Goal: Answer question/provide support

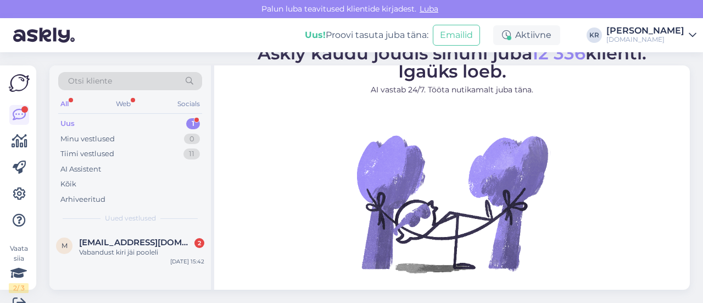
click at [149, 255] on div "Vabandust kiri jäi pooleli" at bounding box center [141, 252] width 125 height 10
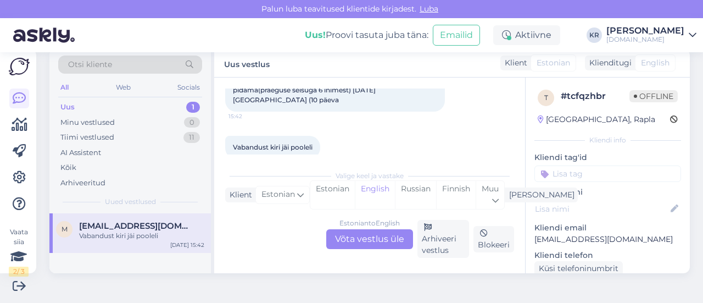
scroll to position [94, 0]
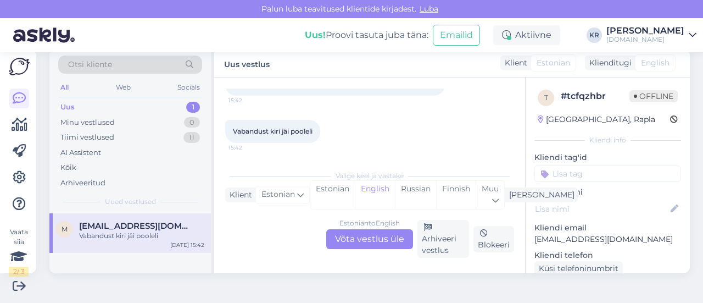
click at [381, 242] on div "Estonian to English Võta vestlus üle" at bounding box center [369, 239] width 87 height 20
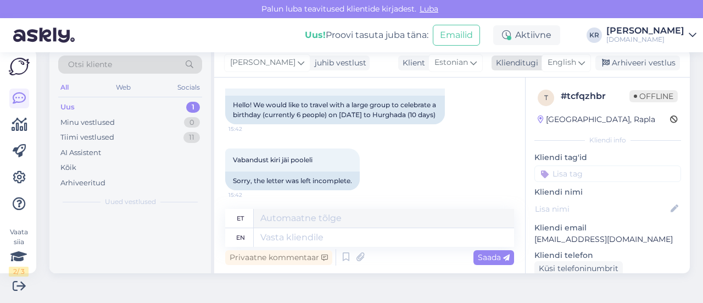
scroll to position [107, 0]
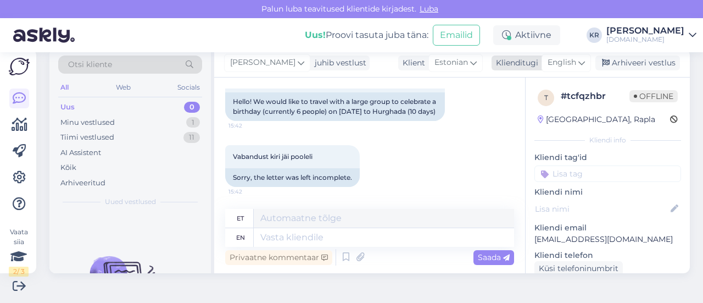
click at [565, 68] on span "English" at bounding box center [562, 63] width 29 height 12
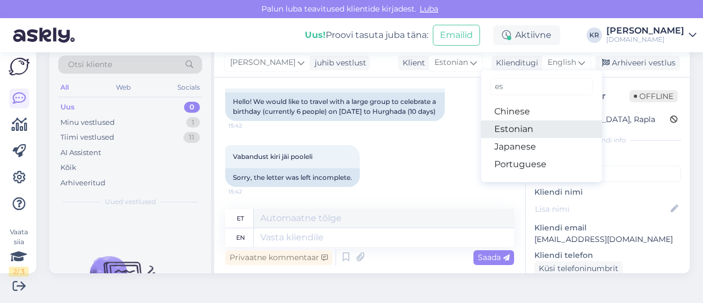
type input "es"
click at [512, 125] on link "Estonian" at bounding box center [541, 129] width 121 height 18
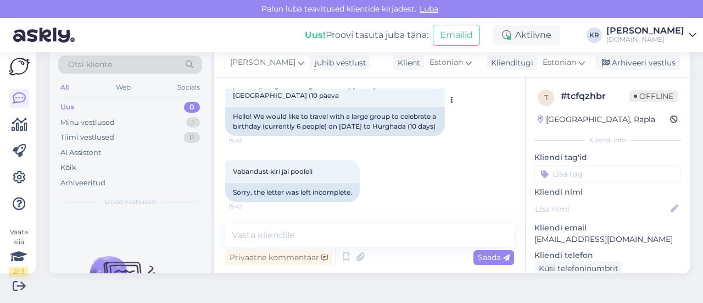
scroll to position [37, 0]
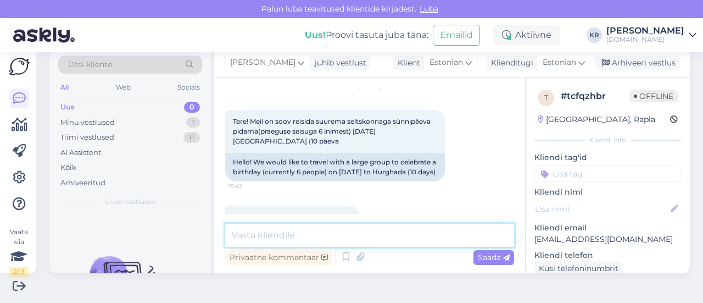
click at [322, 235] on textarea at bounding box center [369, 235] width 289 height 23
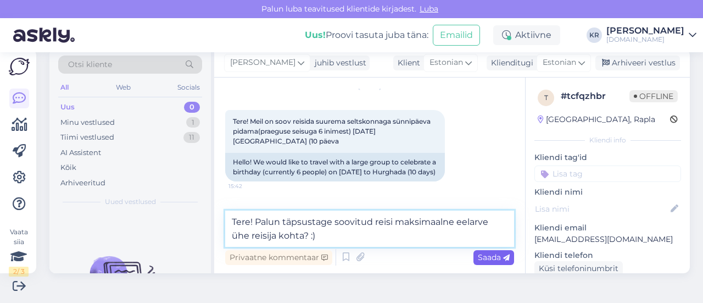
type textarea "Tere! Palun täpsustage soovitud reisi maksimaalne eelarve ühe reisija kohta? :)"
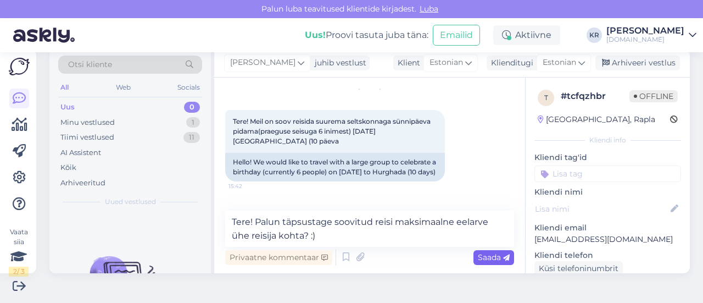
click at [478, 256] on span "Saada" at bounding box center [494, 257] width 32 height 10
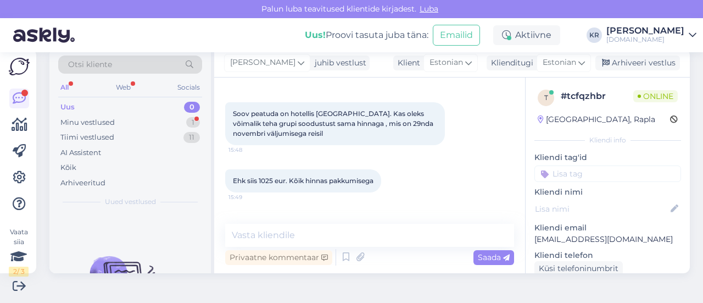
scroll to position [330, 0]
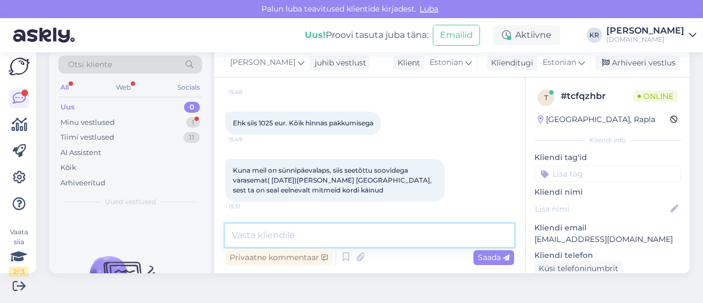
click at [330, 235] on textarea at bounding box center [369, 235] width 289 height 23
drag, startPoint x: 297, startPoint y: 234, endPoint x: 232, endPoint y: 234, distance: 64.8
click at [232, 233] on textarea "Üks moment, kohe vaatan hinnad üle :)" at bounding box center [369, 235] width 289 height 23
type textarea "Kohe vaatan hinnad üle :)"
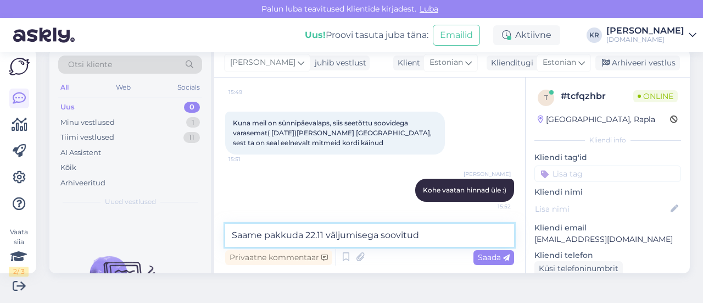
paste textarea "[GEOGRAPHIC_DATA] (3+)"
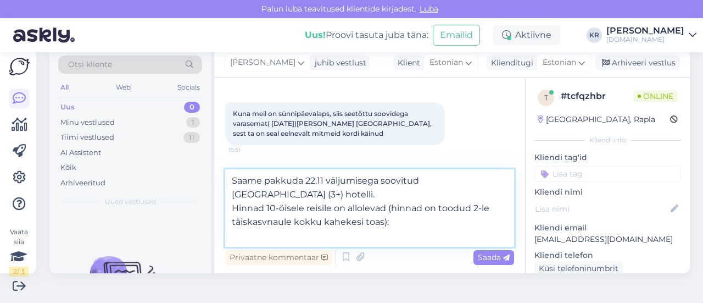
click at [271, 220] on textarea "Saame pakkuda 22.11 väljumisega soovitud [GEOGRAPHIC_DATA] (3+) hotelli. Hinnad…" at bounding box center [369, 207] width 289 height 77
click at [410, 225] on textarea "Saame pakkuda 22.11 väljumisega soovitud [GEOGRAPHIC_DATA] (3+) hotelli. Hinnad…" at bounding box center [369, 207] width 289 height 77
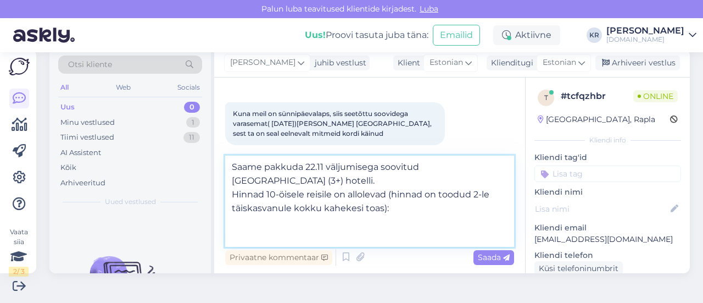
paste textarea "Standard"
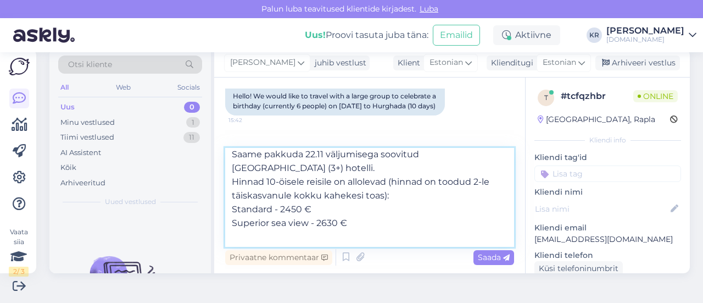
scroll to position [0, 0]
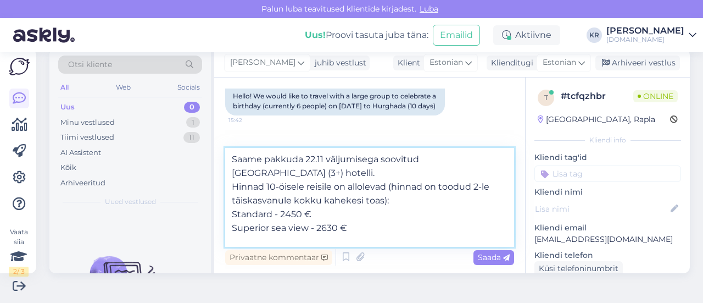
type textarea "Saame pakkuda 22.11 väljumisega soovitud [GEOGRAPHIC_DATA] (3+) hotelli. Hinnad…"
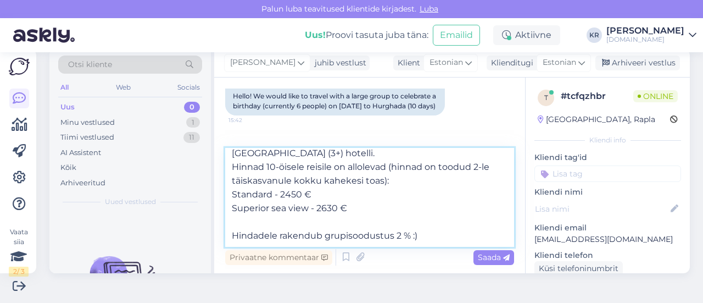
scroll to position [34, 0]
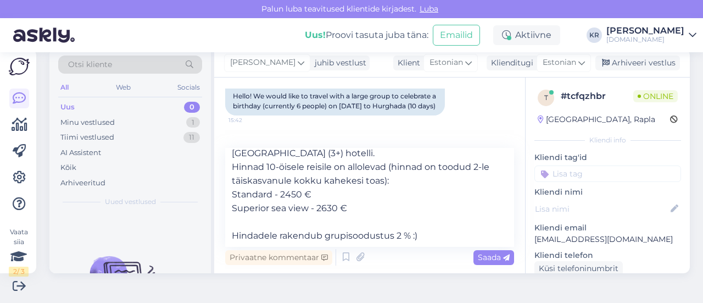
click at [480, 260] on span "Saada" at bounding box center [494, 257] width 32 height 10
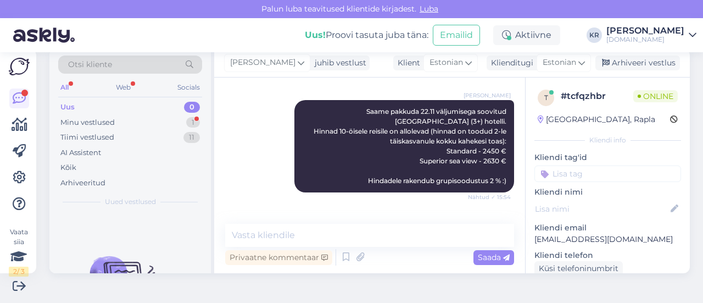
scroll to position [541, 0]
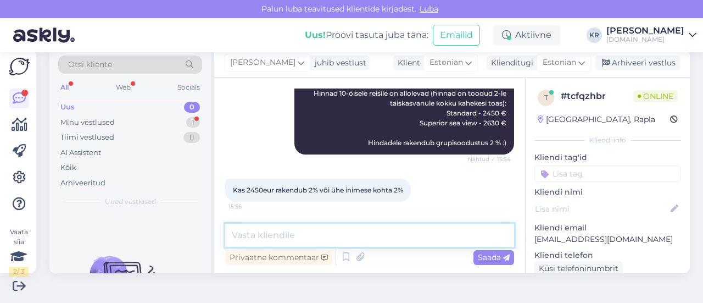
click at [360, 225] on textarea at bounding box center [369, 235] width 289 height 23
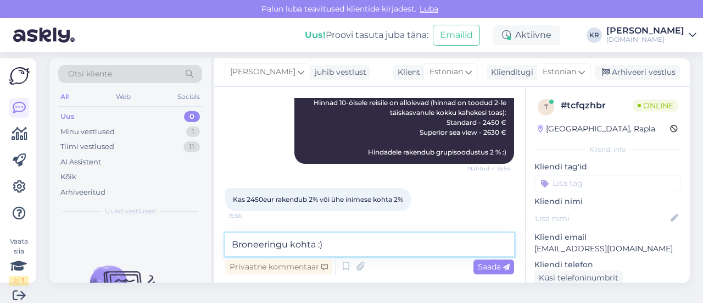
scroll to position [0, 0]
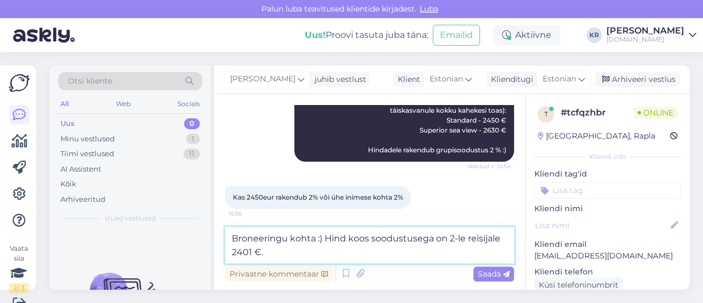
type textarea "Broneeringu kohta :) Hind koos soodustusega on 2-le reisijale 2401 €."
click at [403, 255] on textarea "Broneeringu kohta :) Hind koos soodustusega on 2-le reisijale 2401 €." at bounding box center [369, 245] width 289 height 36
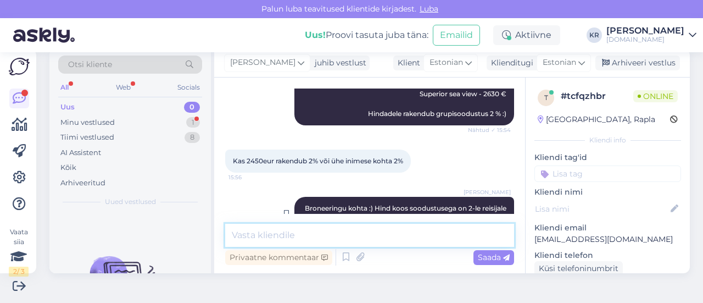
scroll to position [646, 0]
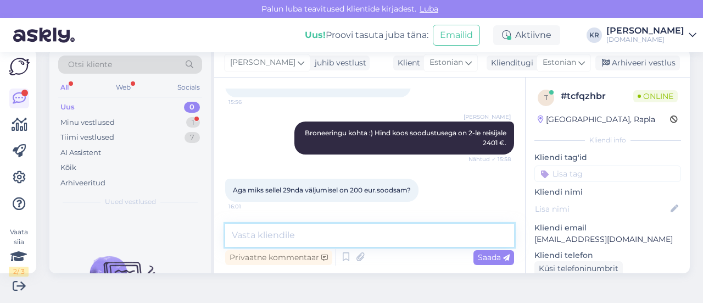
click at [338, 243] on textarea at bounding box center [369, 235] width 289 height 23
type textarea "H"
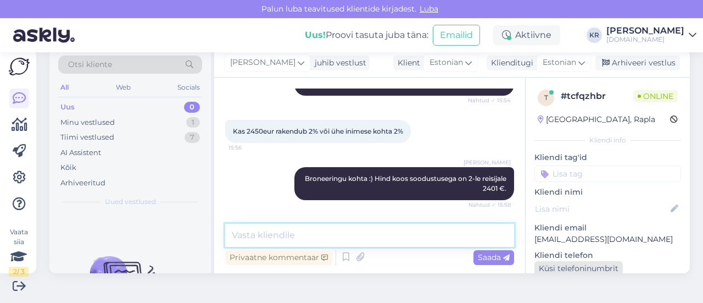
scroll to position [110, 0]
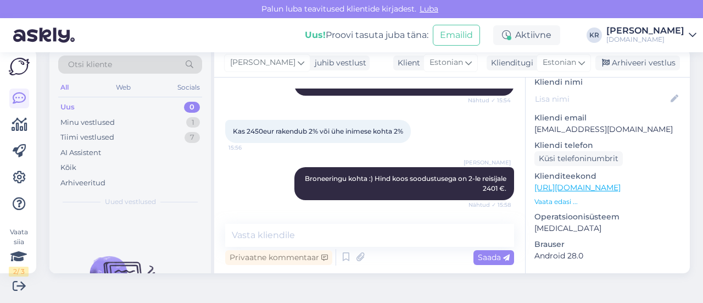
click at [578, 183] on link "[URL][DOMAIN_NAME]" at bounding box center [578, 187] width 86 height 10
click at [301, 234] on textarea at bounding box center [369, 235] width 289 height 23
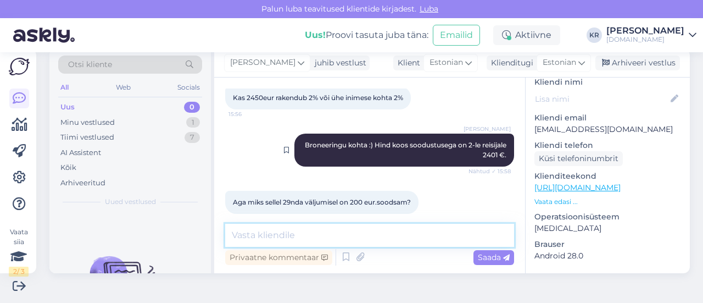
scroll to position [646, 0]
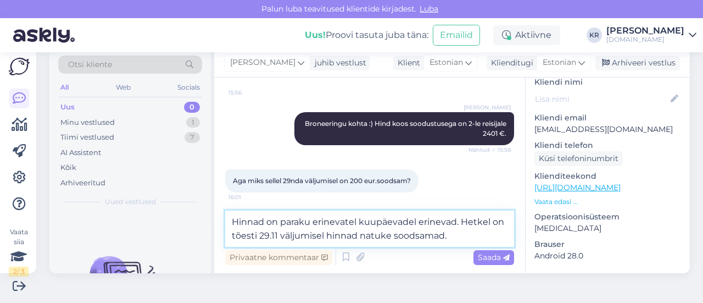
click at [233, 226] on textarea "Hinnad on paraku erinevatel kuupäevadel erinevad. Hetkel on tõesti 29.11 väljum…" at bounding box center [369, 228] width 289 height 36
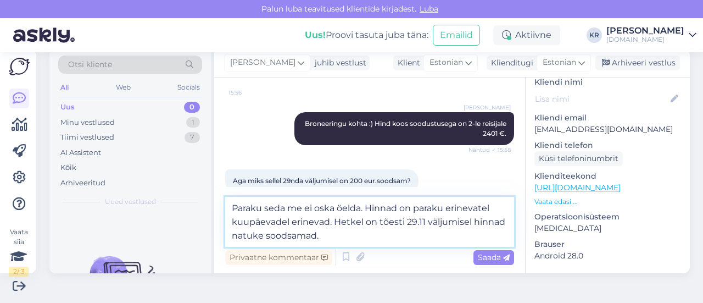
click at [331, 223] on textarea "Paraku seda me ei oska öelda. Hinnad on paraku erinevatel kuupäevadel erinevad.…" at bounding box center [369, 222] width 289 height 50
click at [332, 224] on textarea "Paraku seda me ei oska öelda. Hinnad on paraku erinevatel kuupäevadel erinevad,…" at bounding box center [369, 222] width 289 height 50
drag, startPoint x: 430, startPoint y: 220, endPoint x: 329, endPoint y: 222, distance: 101.1
click at [329, 222] on textarea "Paraku seda me ei oska öelda. Hinnad on paraku erinevatel kuupäevadel erinevad,…" at bounding box center [369, 222] width 289 height 50
click at [376, 230] on textarea "Paraku seda me ei oska öelda. Hinnad on paraku erinevatel kuupäevadel erinevad.…" at bounding box center [369, 222] width 289 height 50
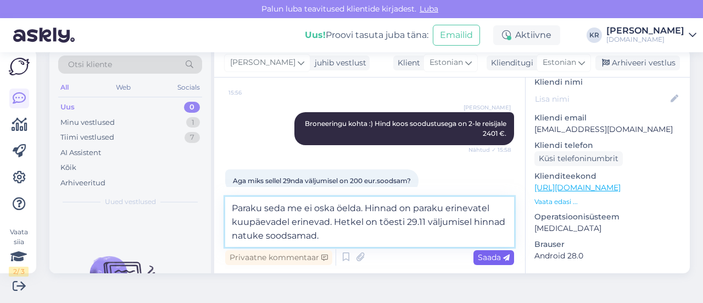
type textarea "Paraku seda me ei oska öelda. Hinnad on paraku erinevatel kuupäevadel erinevad.…"
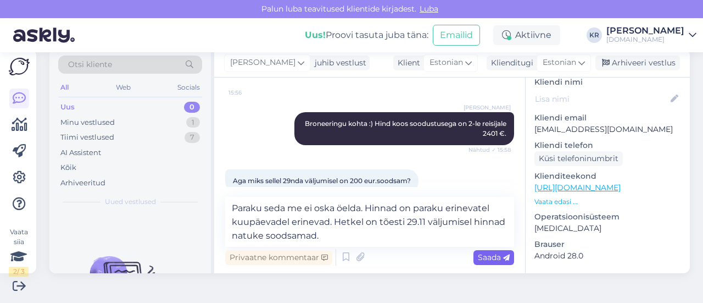
click at [478, 254] on span "Saada" at bounding box center [494, 257] width 32 height 10
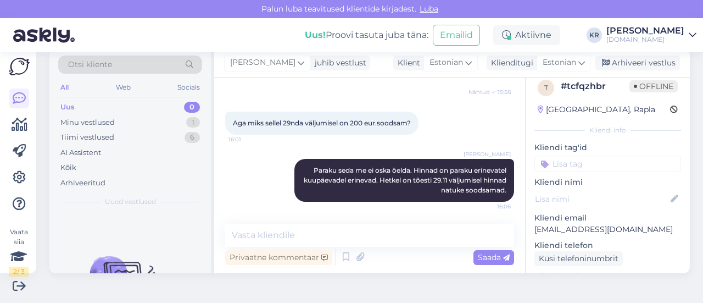
scroll to position [0, 0]
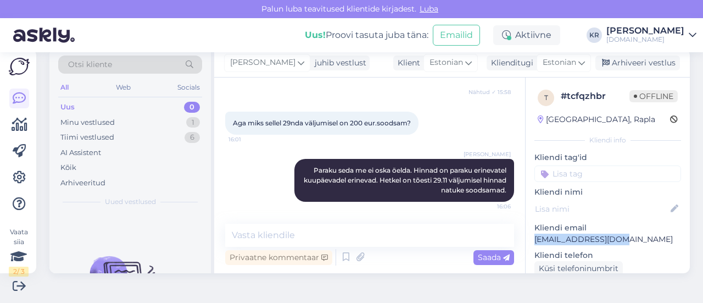
drag, startPoint x: 616, startPoint y: 240, endPoint x: 527, endPoint y: 241, distance: 89.6
click at [535, 241] on p "[EMAIL_ADDRESS][DOMAIN_NAME]" at bounding box center [608, 240] width 147 height 12
copy p "[EMAIL_ADDRESS][DOMAIN_NAME]"
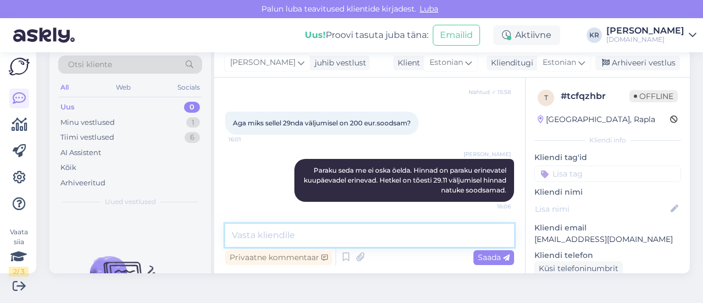
click at [385, 238] on textarea at bounding box center [369, 235] width 289 height 23
type textarea "Kas saadan antud pakkumise Teile meilile?"
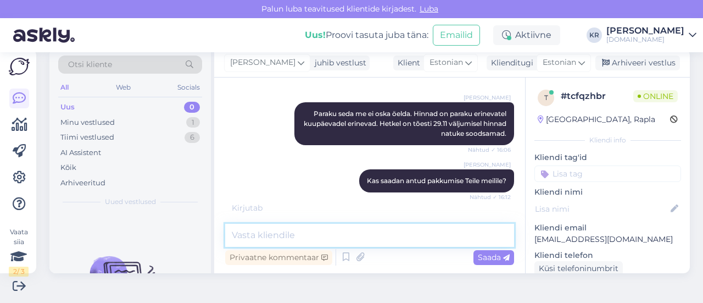
scroll to position [807, 0]
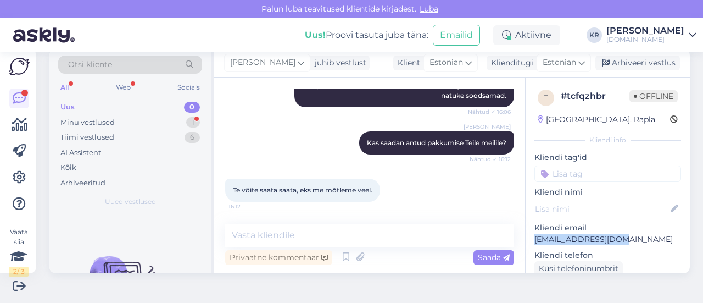
drag, startPoint x: 608, startPoint y: 242, endPoint x: 531, endPoint y: 240, distance: 76.9
click at [535, 243] on p "[EMAIL_ADDRESS][DOMAIN_NAME]" at bounding box center [608, 240] width 147 height 12
copy p "[EMAIL_ADDRESS][DOMAIN_NAME]"
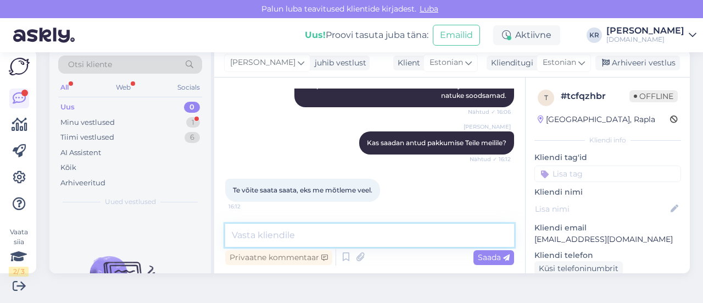
click at [356, 231] on textarea at bounding box center [369, 235] width 289 height 23
click at [274, 234] on textarea "Saadame meilile :)" at bounding box center [369, 235] width 289 height 23
type textarea "Saadame pakkumise meilile :)"
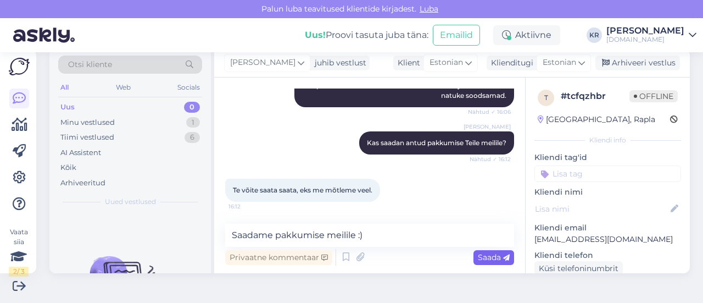
click at [484, 253] on span "Saada" at bounding box center [494, 257] width 32 height 10
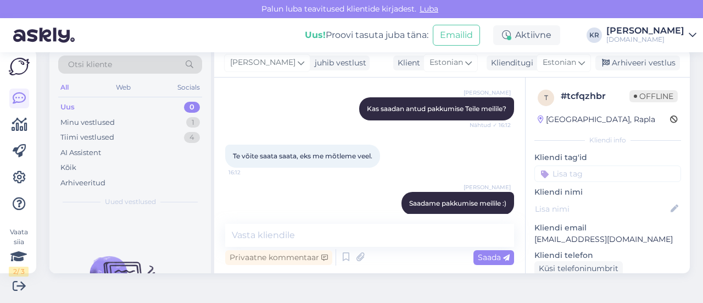
scroll to position [854, 0]
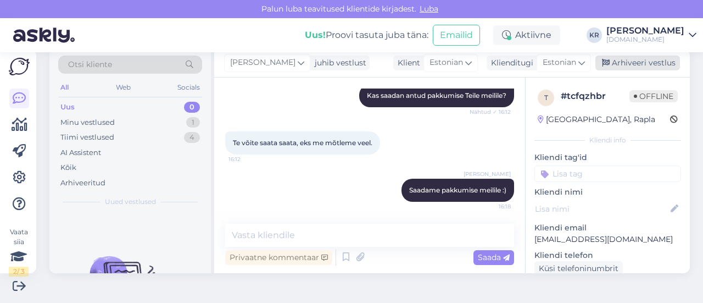
click at [619, 60] on div "Arhiveeri vestlus" at bounding box center [638, 62] width 85 height 15
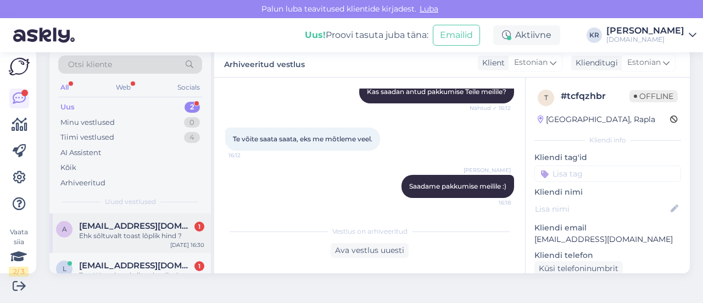
scroll to position [28, 0]
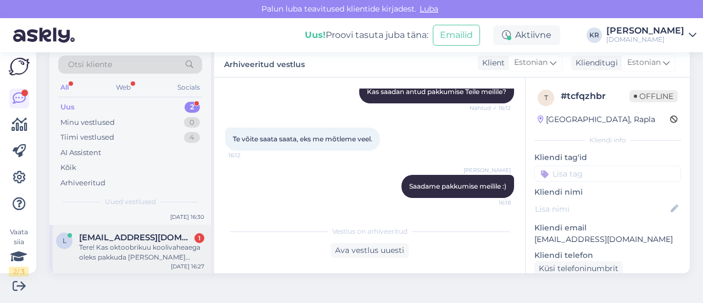
click at [148, 258] on div "Tere! Kas oktoobrikuu koolivaheaega oleks pakkuda [PERSON_NAME] soojamaa reisi …" at bounding box center [141, 252] width 125 height 20
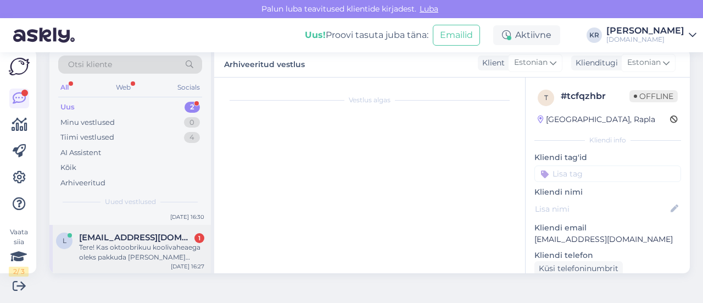
scroll to position [23, 0]
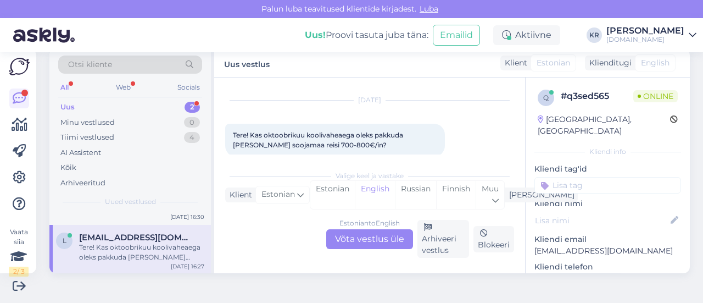
click at [354, 237] on div "Estonian to English Võta vestlus üle" at bounding box center [369, 239] width 87 height 20
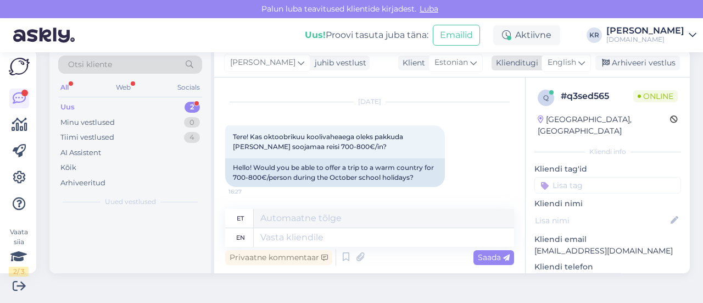
scroll to position [0, 0]
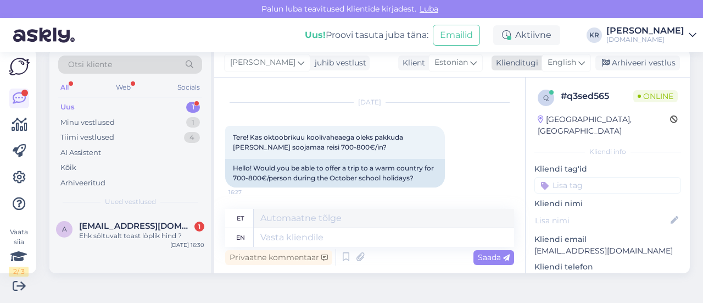
drag, startPoint x: 558, startPoint y: 60, endPoint x: 555, endPoint y: 69, distance: 9.2
click at [558, 60] on span "English" at bounding box center [562, 63] width 29 height 12
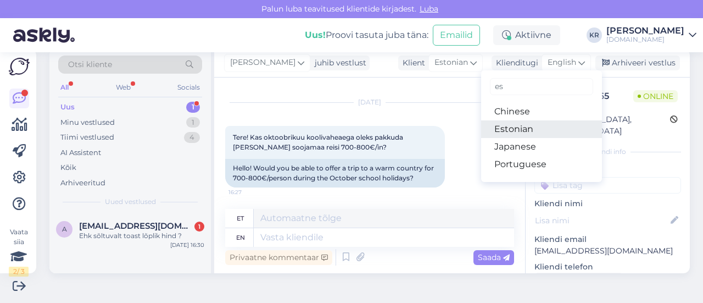
click at [534, 128] on link "Estonian" at bounding box center [541, 129] width 121 height 18
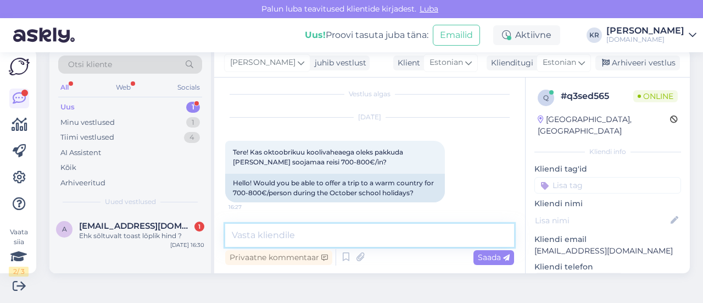
click at [351, 231] on textarea at bounding box center [369, 235] width 289 height 23
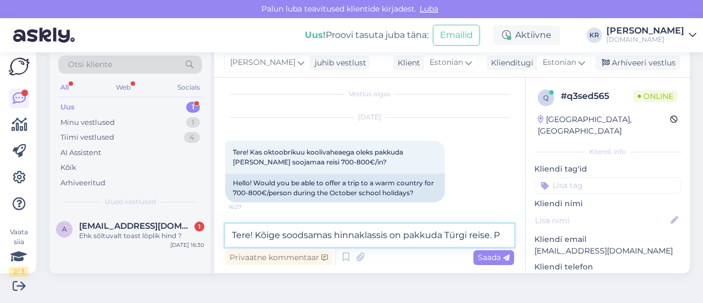
scroll to position [19, 0]
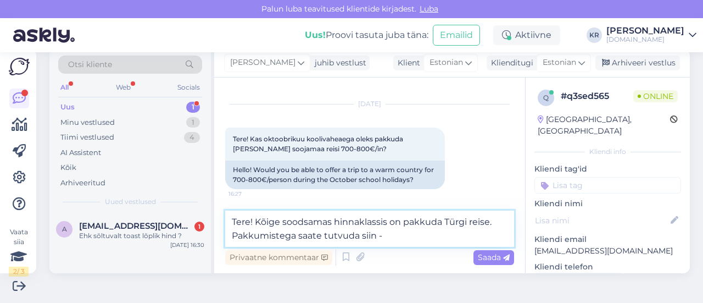
paste textarea "[URL][DOMAIN_NAME][DATE]"
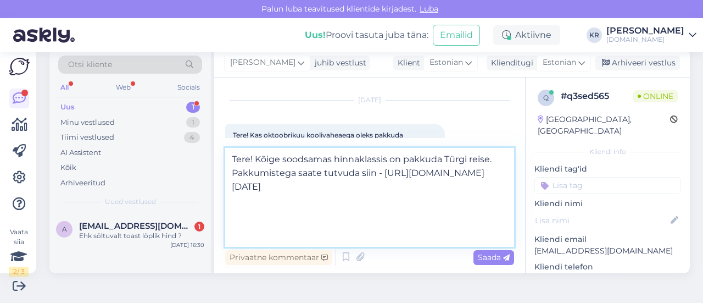
scroll to position [0, 0]
drag, startPoint x: 480, startPoint y: 239, endPoint x: 258, endPoint y: 172, distance: 232.4
click at [258, 174] on textarea "Tere! Kõige soodsamas hinnaklassis on pakkuda Türgi reise. Pakkumistega saate t…" at bounding box center [369, 197] width 289 height 99
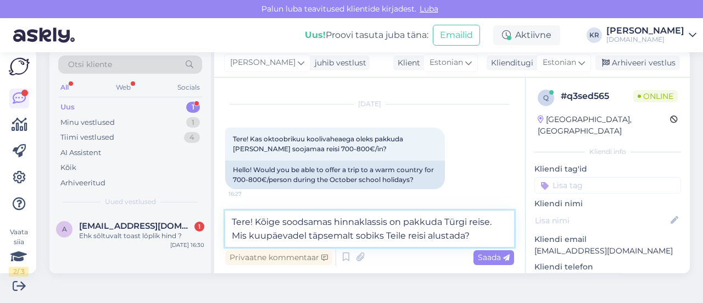
scroll to position [23, 0]
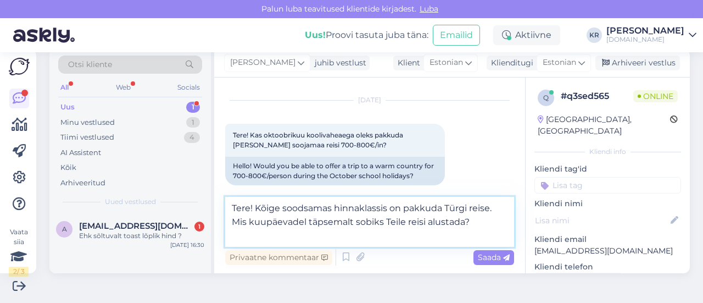
click at [307, 223] on textarea "Tere! Kõige soodsamas hinnaklassis on pakkuda Türgi reise. Mis kuupäevadel täps…" at bounding box center [369, 222] width 289 height 50
drag, startPoint x: 430, startPoint y: 223, endPoint x: 408, endPoint y: 220, distance: 21.5
click at [408, 220] on textarea "Tere! Kõige soodsamas hinnaklassis on pakkuda Türgi reise. Mis kuupäevadel Teil…" at bounding box center [369, 222] width 289 height 50
type textarea "Tere! Kõige soodsamas hinnaklassis on pakkuda Türgi reise. Mis kuupäevadel Teil…"
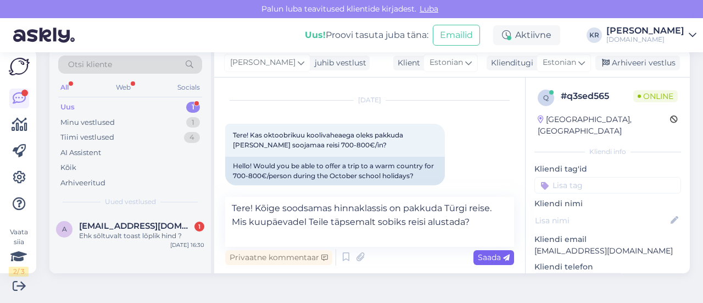
click at [492, 256] on span "Saada" at bounding box center [494, 257] width 32 height 10
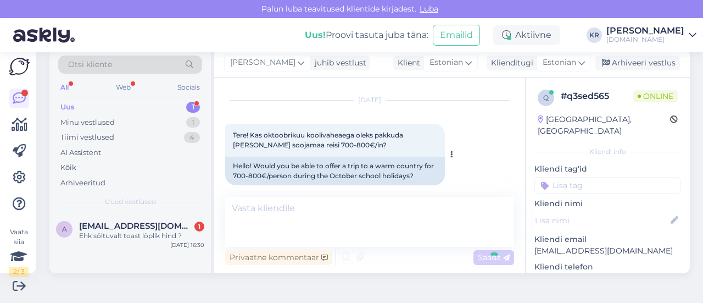
scroll to position [63, 0]
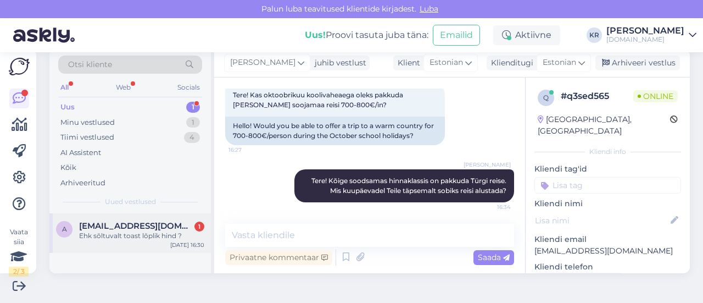
click at [168, 232] on div "Ehk sõltuvalt toast lõplik hind ?" at bounding box center [141, 236] width 125 height 10
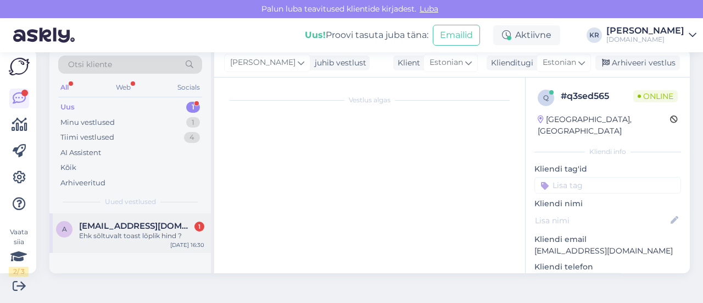
click at [181, 237] on div "Ehk sõltuvalt toast lõplik hind ?" at bounding box center [141, 236] width 125 height 10
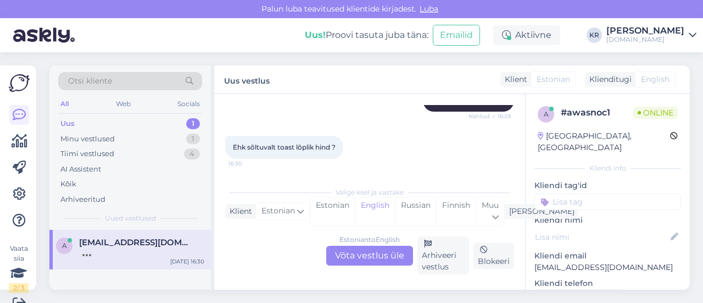
scroll to position [529, 0]
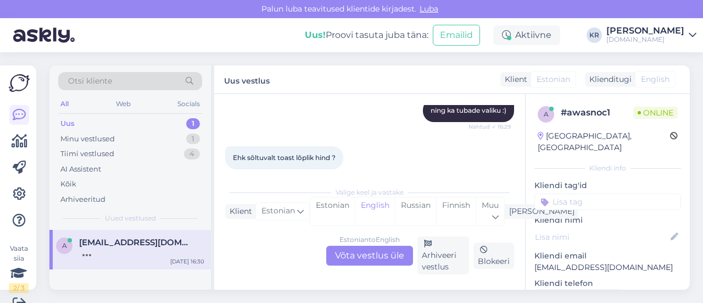
drag, startPoint x: 667, startPoint y: 257, endPoint x: 523, endPoint y: 255, distance: 144.0
copy p "[EMAIL_ADDRESS][DOMAIN_NAME]"
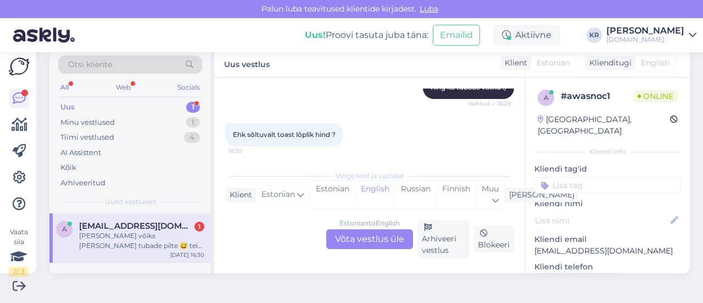
scroll to position [521, 0]
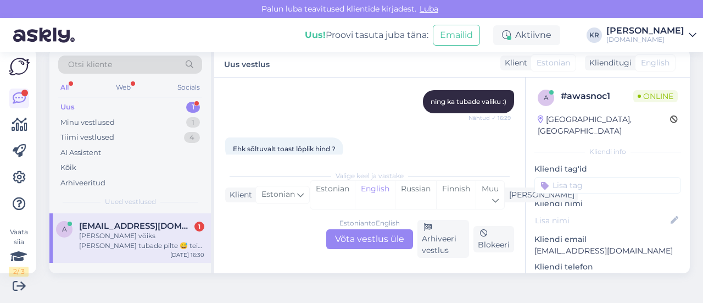
click at [384, 239] on div "Estonian to English Võta vestlus üle" at bounding box center [369, 239] width 87 height 20
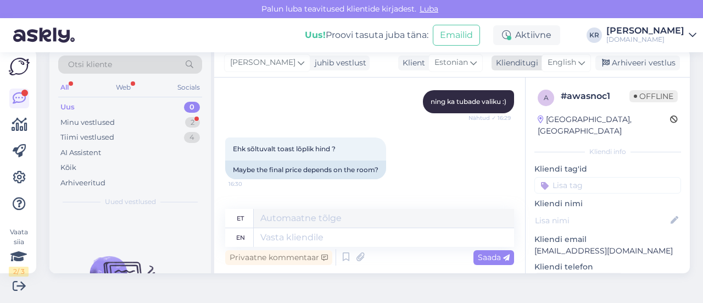
click at [560, 64] on span "English" at bounding box center [562, 63] width 29 height 12
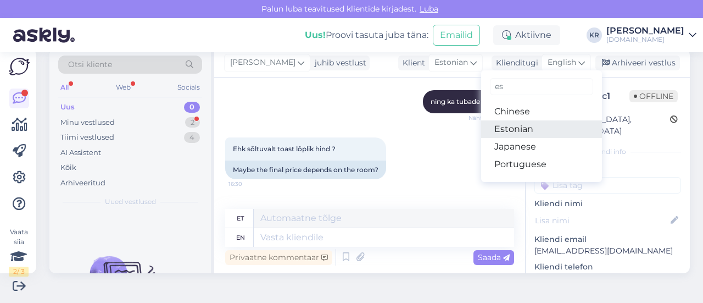
click at [532, 129] on link "Estonian" at bounding box center [541, 129] width 121 height 18
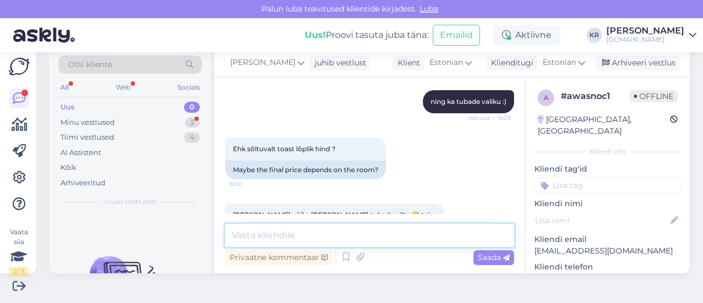
click at [352, 235] on textarea at bounding box center [369, 235] width 289 height 23
type textarea "T"
type textarea "P"
drag, startPoint x: 236, startPoint y: 230, endPoint x: 224, endPoint y: 236, distance: 13.3
click at [224, 236] on div "Vestlus algas [DATE] Tervist, saatsite pakkumised erinevatele reisidele ja vali…" at bounding box center [369, 175] width 311 height 196
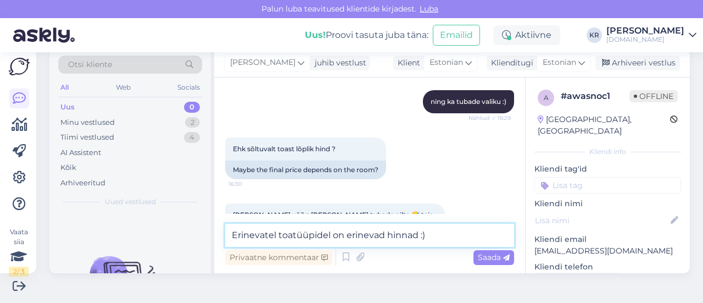
click at [453, 236] on textarea "Erinevatel toatüüpidel on erinevad hinnad :)" at bounding box center [369, 235] width 289 height 23
drag, startPoint x: 438, startPoint y: 238, endPoint x: 184, endPoint y: 231, distance: 254.5
click at [184, 234] on div "Otsi kliente All Web Socials Uus 0 Minu vestlused 2 Tiimi vestlused 4 AI Assist…" at bounding box center [369, 161] width 641 height 224
paste textarea "[URL][DOMAIN_NAME]"
type textarea "Tubadest näete pilte näiteks siin - [URL][DOMAIN_NAME]"
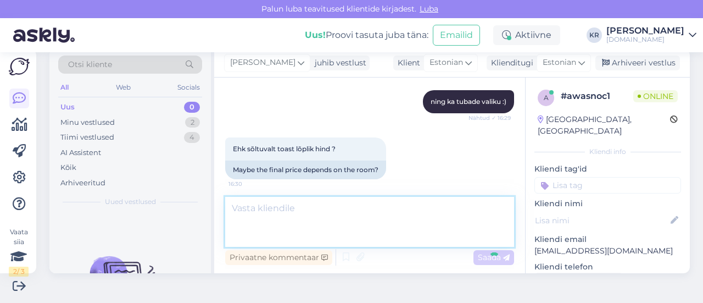
scroll to position [717, 0]
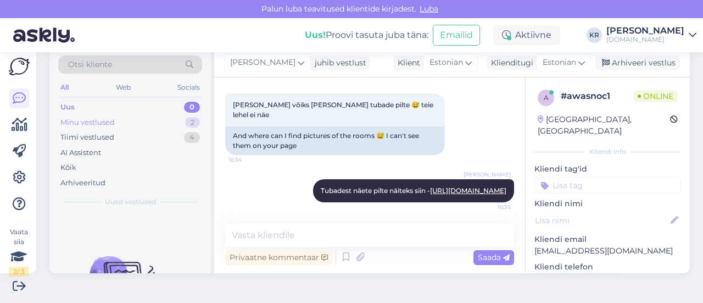
click at [125, 124] on div "Minu vestlused 2" at bounding box center [130, 122] width 144 height 15
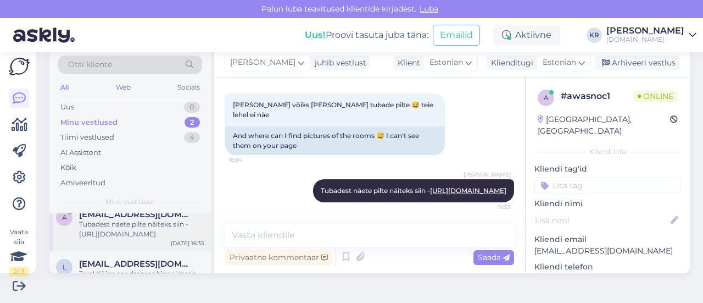
scroll to position [0, 0]
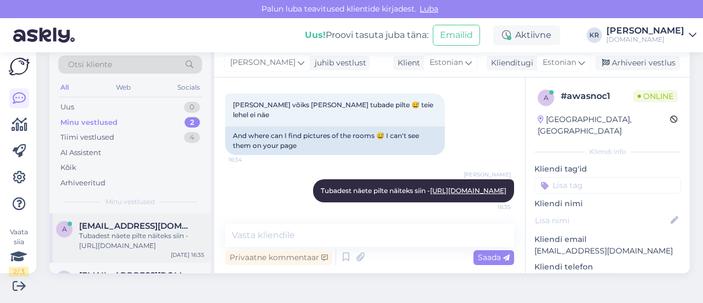
click at [151, 241] on div "Tubadest näete pilte näiteks siin - [URL][DOMAIN_NAME]" at bounding box center [141, 241] width 125 height 20
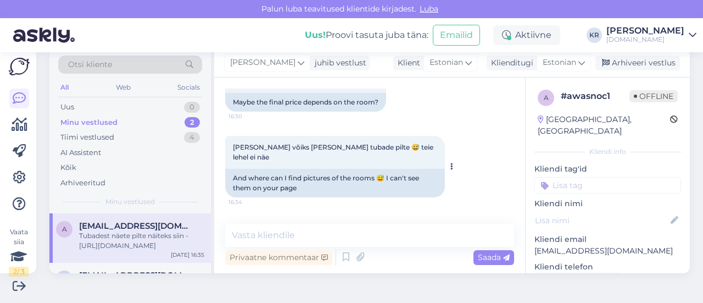
scroll to position [717, 0]
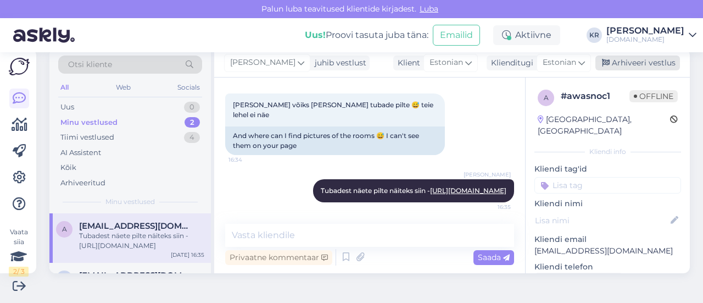
click at [631, 61] on div "Arhiveeri vestlus" at bounding box center [638, 62] width 85 height 15
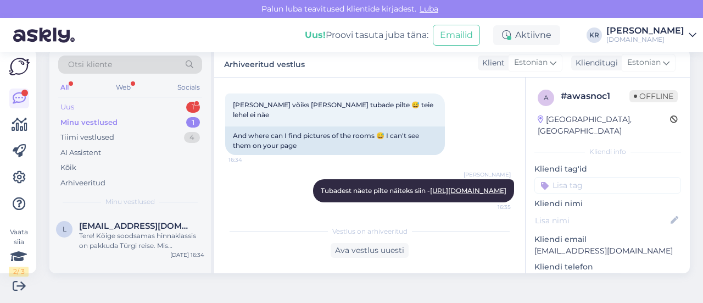
click at [124, 103] on div "Uus 1" at bounding box center [130, 106] width 144 height 15
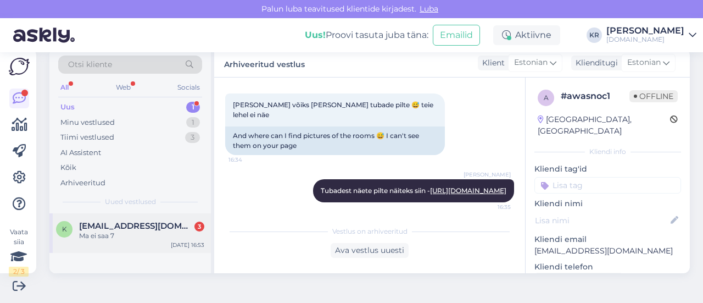
click at [158, 231] on div "Ma ei saa 7" at bounding box center [141, 236] width 125 height 10
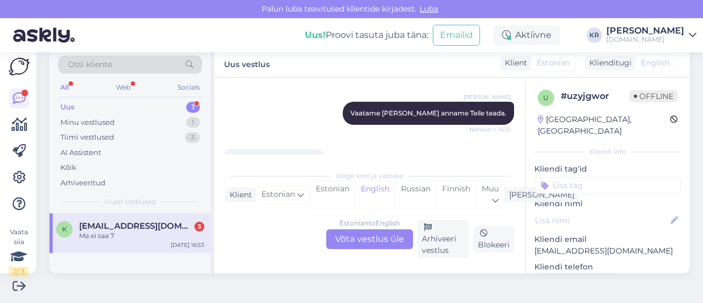
scroll to position [3403, 0]
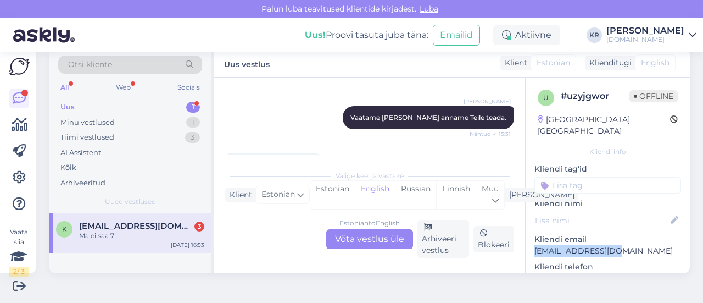
drag, startPoint x: 604, startPoint y: 241, endPoint x: 526, endPoint y: 237, distance: 78.1
click at [535, 245] on p "[EMAIL_ADDRESS][DOMAIN_NAME]" at bounding box center [608, 251] width 147 height 12
copy p "[EMAIL_ADDRESS][DOMAIN_NAME]"
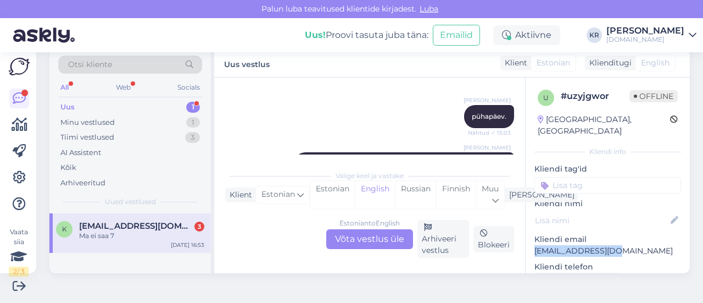
scroll to position [3128, 0]
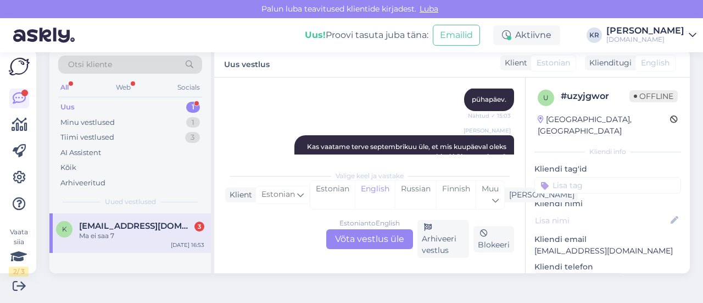
click at [364, 237] on div "Estonian to English Võta vestlus üle" at bounding box center [369, 239] width 87 height 20
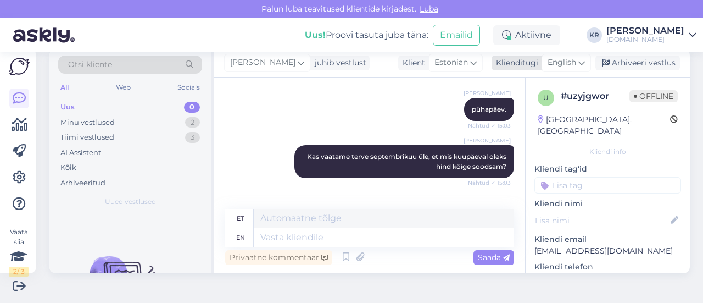
click at [564, 59] on span "English" at bounding box center [562, 63] width 29 height 12
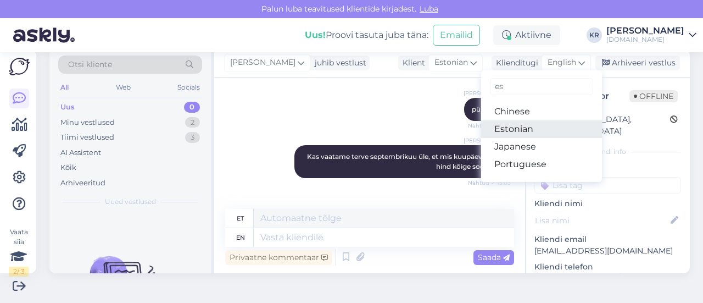
drag, startPoint x: 523, startPoint y: 126, endPoint x: 511, endPoint y: 135, distance: 14.9
click at [523, 126] on link "Estonian" at bounding box center [541, 129] width 121 height 18
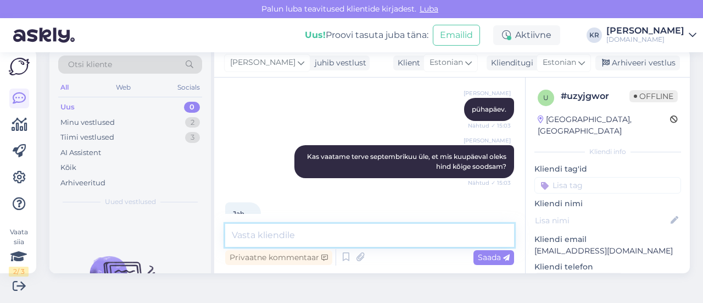
click at [324, 236] on textarea at bounding box center [369, 235] width 289 height 23
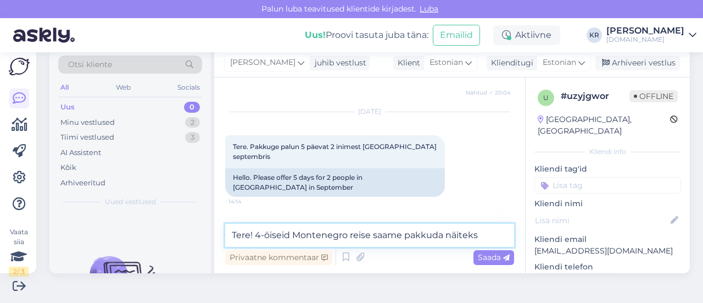
scroll to position [2636, 0]
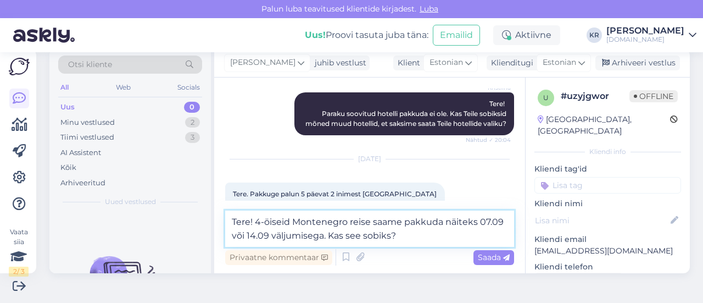
drag, startPoint x: 353, startPoint y: 236, endPoint x: 431, endPoint y: 232, distance: 78.1
click at [430, 234] on textarea "Tere! 4-öiseid Montenegro reise saame pakkuda näiteks 07.09 või 14.09 väljumise…" at bounding box center [369, 228] width 289 height 36
click at [258, 232] on textarea "Tere! 4-öiseid Montenegro reise saame pakkuda näiteks 07.09 või 14.09 väljumise…" at bounding box center [369, 228] width 289 height 36
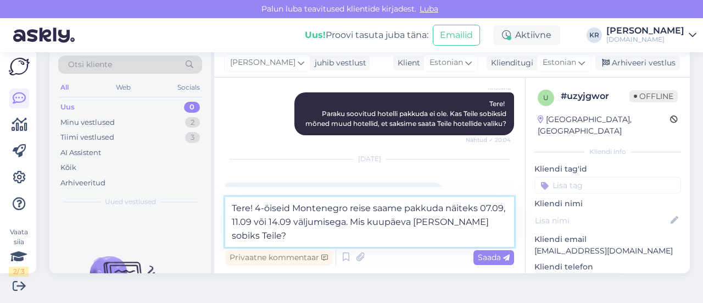
type textarea "Tere! 4-öiseid Montenegro reise saame pakkuda näiteks 07.09, 11.09 või 14.09 vä…"
click at [434, 229] on textarea "Tere! 4-öiseid Montenegro reise saame pakkuda näiteks 07.09, 11.09 või 14.09 vä…" at bounding box center [369, 222] width 289 height 50
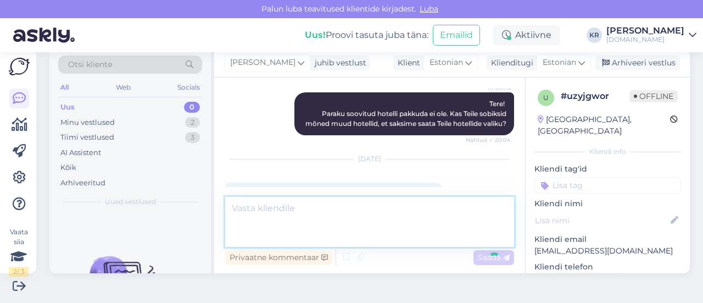
scroll to position [4168, 0]
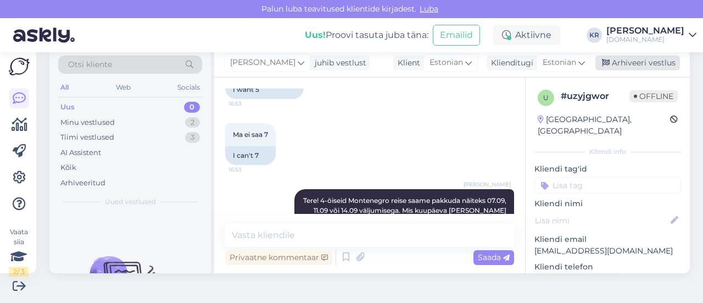
click at [636, 55] on div "Arhiveeri vestlus" at bounding box center [638, 62] width 85 height 15
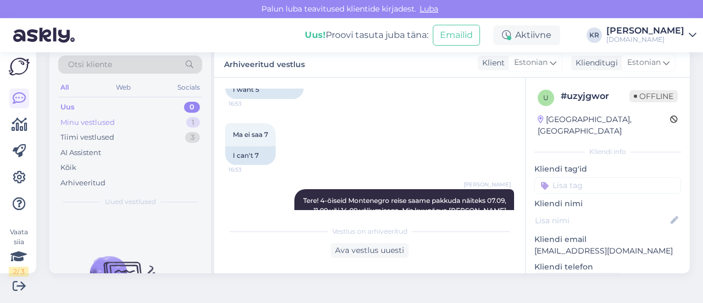
click at [130, 120] on div "Minu vestlused 1" at bounding box center [130, 122] width 144 height 15
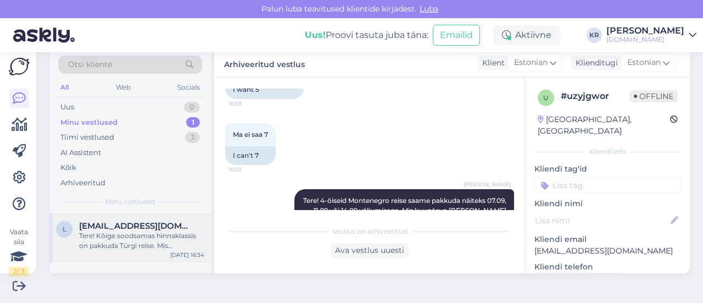
click at [165, 240] on div "Tere! Kõige soodsamas hinnaklassis on pakkuda Türgi reise. Mis kuupäevadel Teil…" at bounding box center [141, 241] width 125 height 20
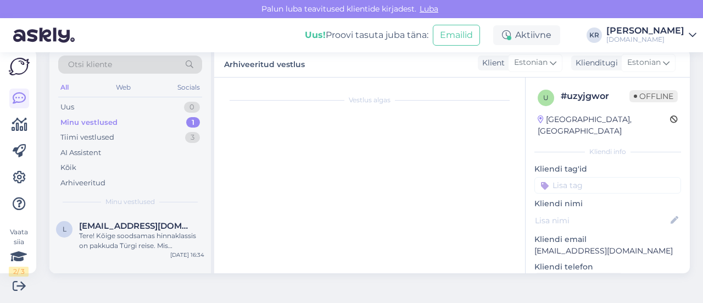
scroll to position [63, 0]
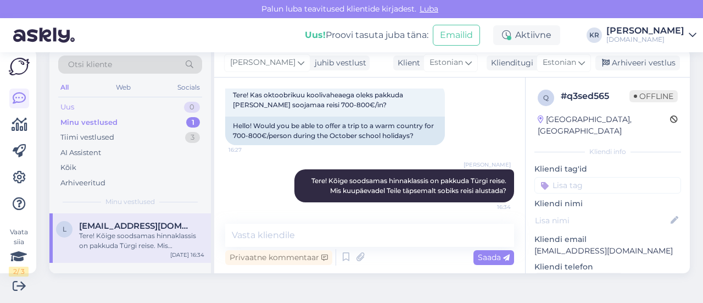
click at [131, 104] on div "Uus 0" at bounding box center [130, 106] width 144 height 15
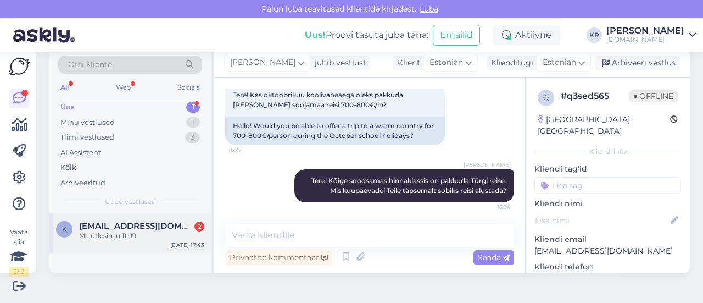
click at [151, 237] on div "Ma ütlesin ju 11.09" at bounding box center [141, 236] width 125 height 10
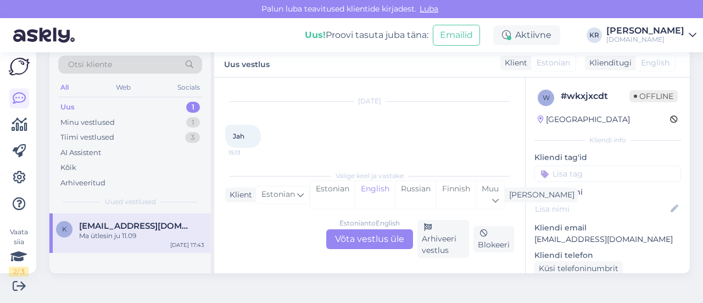
scroll to position [3301, 0]
click at [370, 229] on div "Estonian to English Võta vestlus üle" at bounding box center [369, 239] width 87 height 20
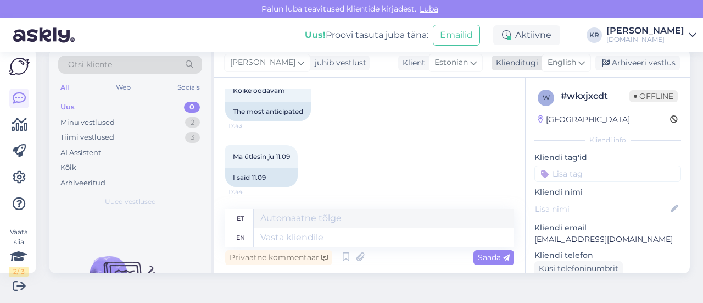
click at [565, 62] on span "English" at bounding box center [562, 63] width 29 height 12
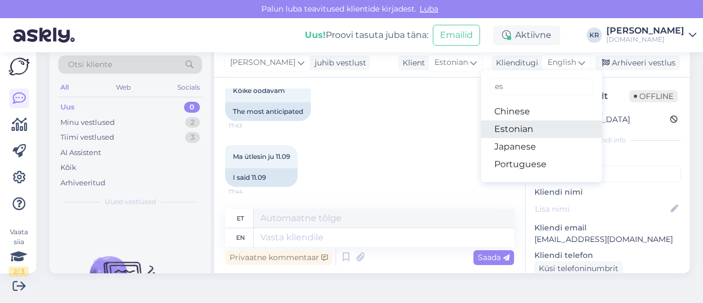
click at [531, 127] on link "Estonian" at bounding box center [541, 129] width 121 height 18
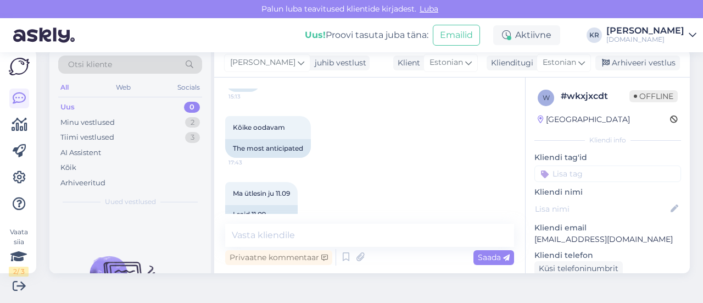
scroll to position [3297, 0]
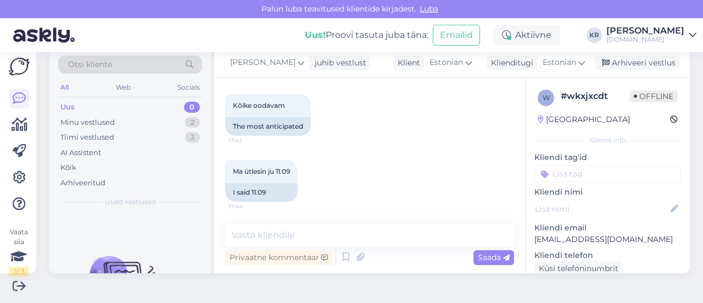
click at [327, 223] on div "Vestlus algas [DATE] Martinovic apartments 24.08-31.08 9:49 [PERSON_NAME] korte…" at bounding box center [369, 175] width 311 height 196
click at [321, 231] on textarea at bounding box center [369, 235] width 289 height 23
click at [132, 120] on div "Minu vestlused 2" at bounding box center [130, 122] width 144 height 15
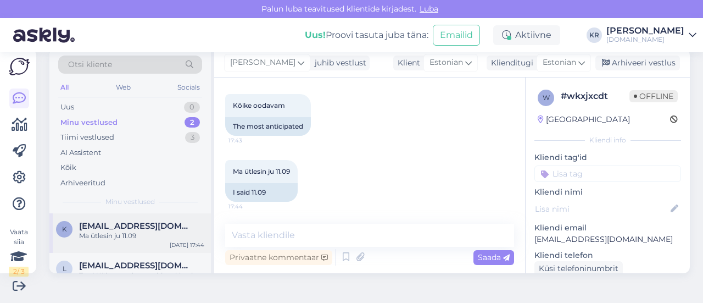
click at [168, 237] on div "Ma ütlesin ju 11.09" at bounding box center [141, 236] width 125 height 10
click at [275, 230] on textarea at bounding box center [369, 235] width 289 height 23
click at [159, 105] on div "Uus 1" at bounding box center [130, 106] width 144 height 15
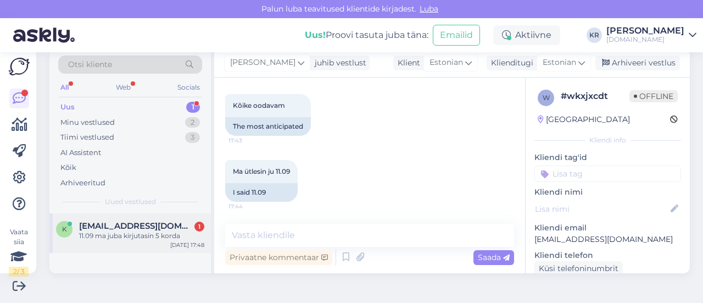
click at [175, 241] on div "[DATE] 17:48" at bounding box center [187, 245] width 34 height 8
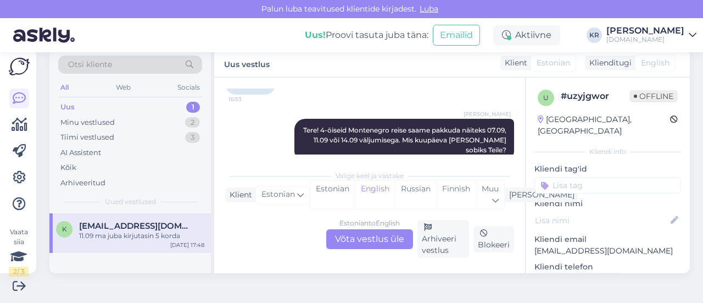
scroll to position [4274, 0]
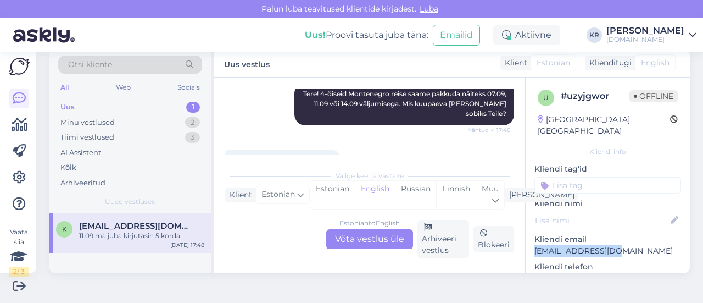
drag, startPoint x: 607, startPoint y: 238, endPoint x: 527, endPoint y: 238, distance: 79.7
click at [535, 245] on p "[EMAIL_ADDRESS][DOMAIN_NAME]" at bounding box center [608, 251] width 147 height 12
copy p "[EMAIL_ADDRESS][DOMAIN_NAME]"
click at [334, 249] on div "Estonian to English Võta vestlus üle Arhiveeri vestlus Blokeeri" at bounding box center [369, 239] width 289 height 38
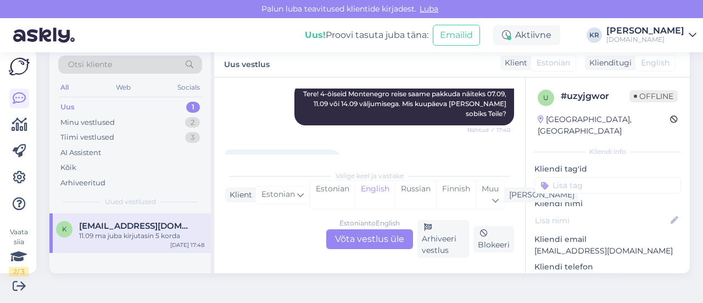
click at [341, 240] on div "Estonian to English Võta vestlus üle" at bounding box center [369, 239] width 87 height 20
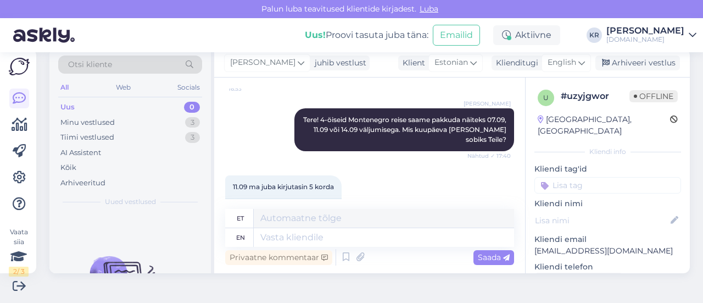
drag, startPoint x: 565, startPoint y: 63, endPoint x: 502, endPoint y: 138, distance: 97.5
click at [565, 63] on span "English" at bounding box center [562, 63] width 29 height 12
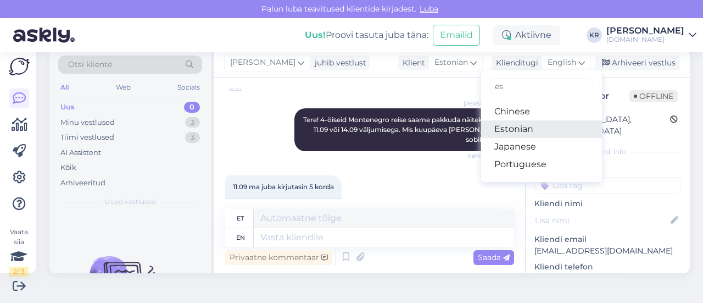
click at [518, 130] on link "Estonian" at bounding box center [541, 129] width 121 height 18
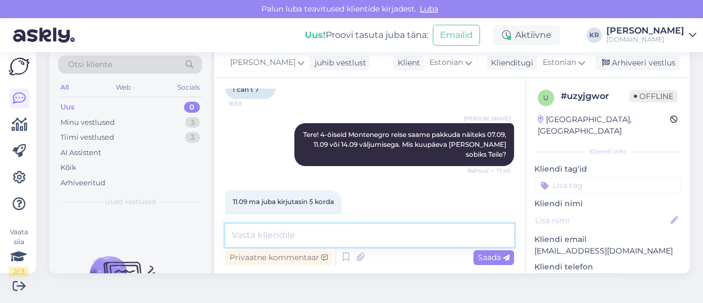
click at [366, 237] on textarea at bounding box center [369, 235] width 289 height 23
paste textarea "[GEOGRAPHIC_DATA] 4* (4-)"
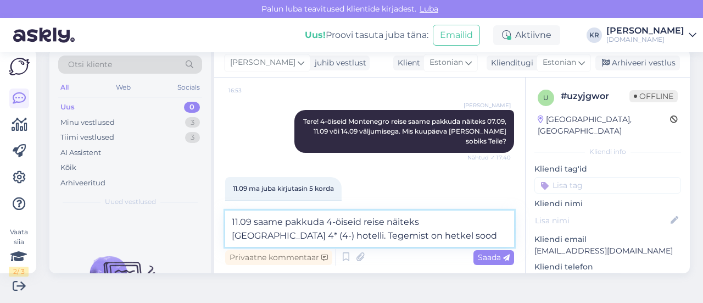
scroll to position [4261, 0]
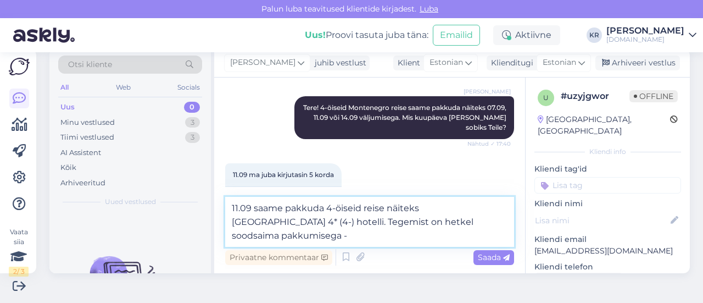
drag, startPoint x: 435, startPoint y: 209, endPoint x: 422, endPoint y: 211, distance: 12.7
click at [422, 211] on textarea "11.09 saame pakkuda 4-öiseid reise näiteks [GEOGRAPHIC_DATA] 4* (4-) hotelli. T…" at bounding box center [369, 222] width 289 height 50
click at [309, 234] on textarea "11.09 saame pakkuda 4-öiseid reise näiteks [GEOGRAPHIC_DATA] 4* (4-) hotelli. T…" at bounding box center [369, 222] width 289 height 50
click at [500, 223] on textarea "11.09 saame pakkuda 4-öiseid reise näiteks [GEOGRAPHIC_DATA] 4* (4-) hotelli. T…" at bounding box center [369, 222] width 289 height 50
type textarea "11.09 saame pakkuda 4-öiseid reise näiteks [GEOGRAPHIC_DATA] 4* (4-) hotelli. T…"
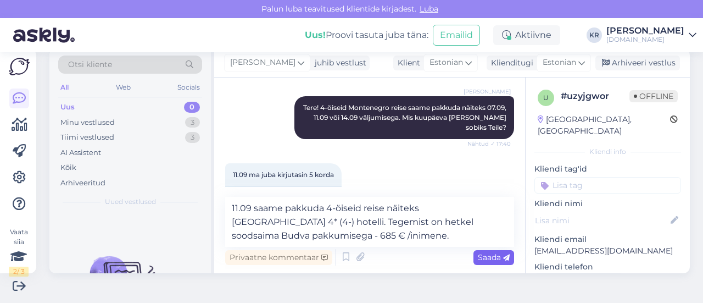
click at [503, 258] on icon at bounding box center [506, 257] width 7 height 7
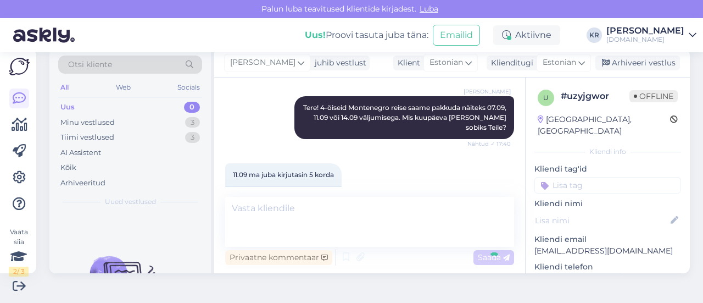
scroll to position [4301, 0]
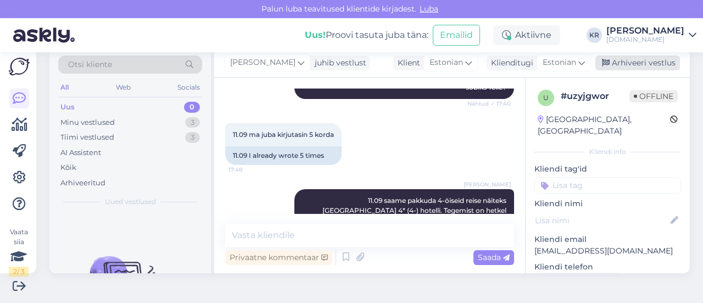
click at [612, 67] on div "Arhiveeri vestlus" at bounding box center [638, 62] width 85 height 15
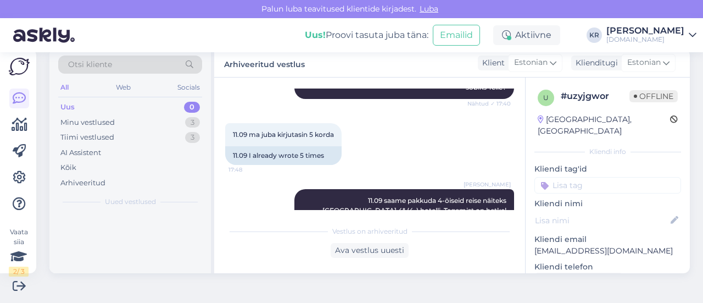
scroll to position [4304, 0]
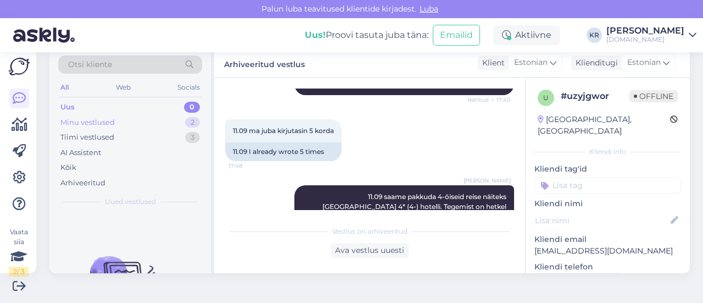
click at [105, 119] on div "Minu vestlused" at bounding box center [87, 122] width 54 height 11
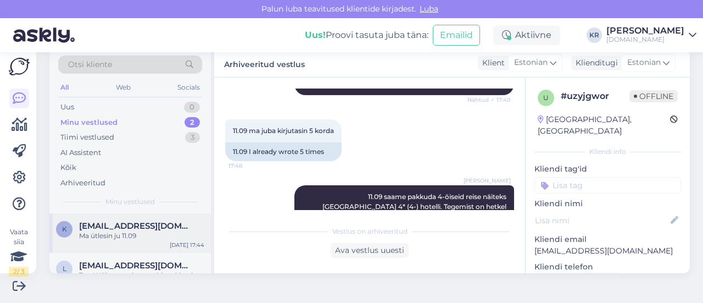
click at [140, 234] on div "Ma ütlesin ju 11.09" at bounding box center [141, 236] width 125 height 10
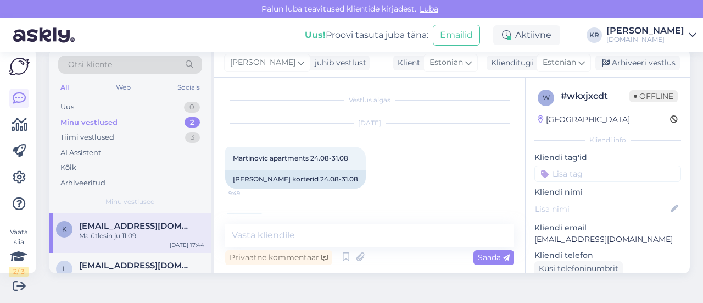
scroll to position [3297, 0]
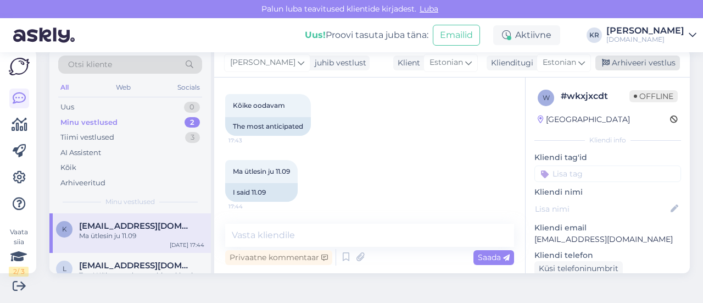
click at [603, 68] on div "Arhiveeri vestlus" at bounding box center [638, 62] width 85 height 15
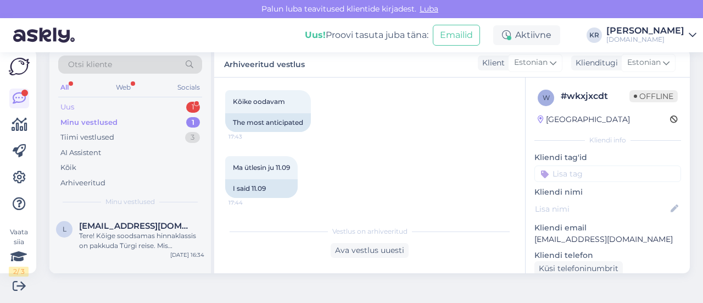
click at [132, 112] on div "Uus 1" at bounding box center [130, 106] width 144 height 15
click at [127, 245] on div "Slovenska plazas on hommikusöök ainult" at bounding box center [141, 241] width 125 height 20
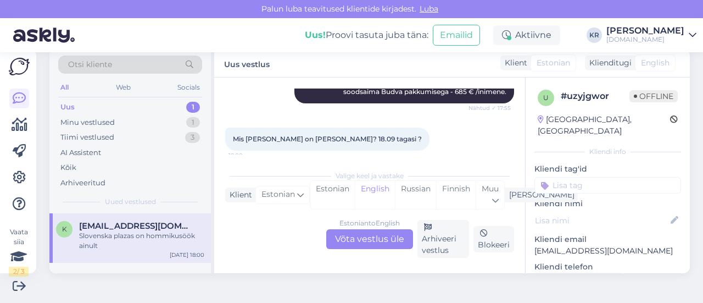
scroll to position [4454, 0]
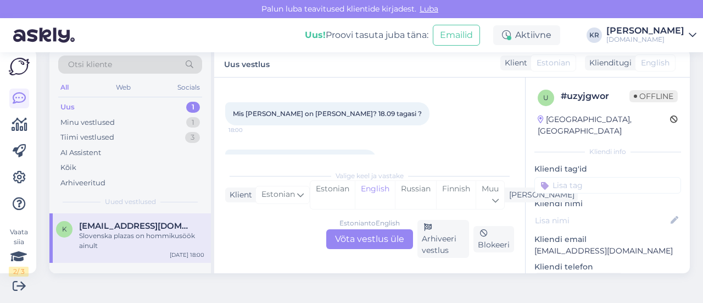
click at [355, 236] on div "Estonian to English Võta vestlus üle" at bounding box center [369, 239] width 87 height 20
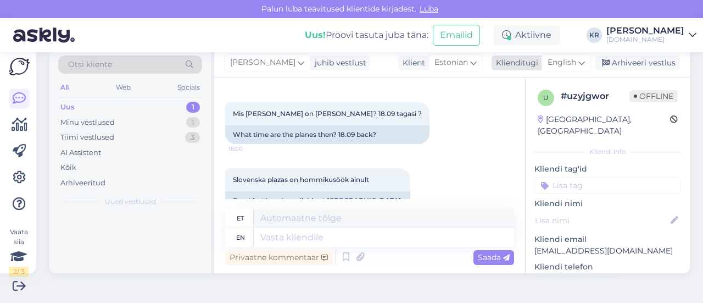
scroll to position [4447, 0]
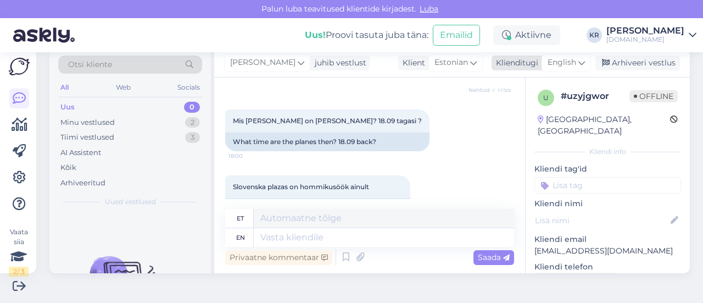
drag, startPoint x: 587, startPoint y: 66, endPoint x: 581, endPoint y: 65, distance: 6.3
click at [585, 66] on div "[PERSON_NAME] juhib vestlust Klient [DEMOGRAPHIC_DATA] Klienditugi English es C…" at bounding box center [452, 63] width 476 height 29
drag, startPoint x: 581, startPoint y: 65, endPoint x: 547, endPoint y: 98, distance: 47.0
click at [581, 64] on div "English" at bounding box center [566, 63] width 49 height 18
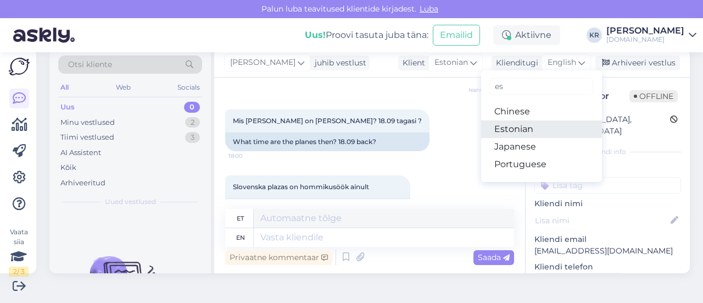
drag, startPoint x: 525, startPoint y: 130, endPoint x: 520, endPoint y: 134, distance: 5.9
click at [525, 130] on link "Estonian" at bounding box center [541, 129] width 121 height 18
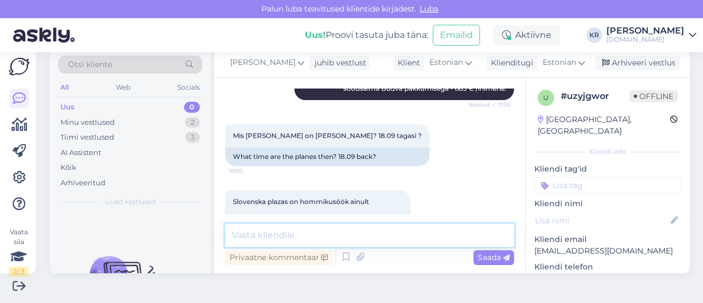
click at [359, 235] on textarea at bounding box center [369, 235] width 289 height 23
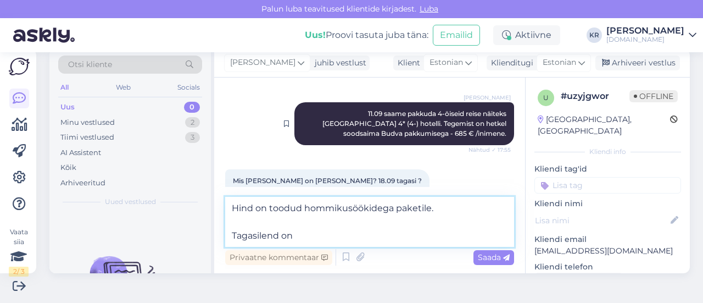
scroll to position [4404, 0]
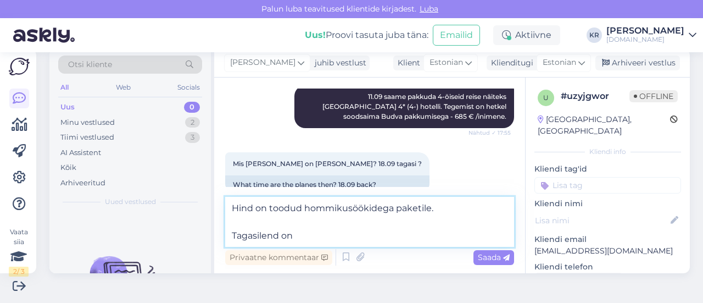
click at [307, 237] on textarea "Hind on toodud hommikusöökidega paketile. Tagasilend on" at bounding box center [369, 222] width 289 height 50
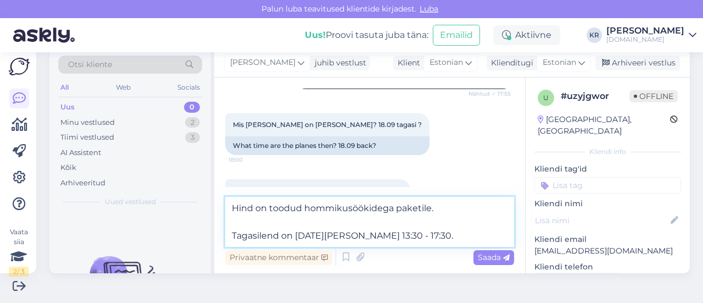
scroll to position [4459, 0]
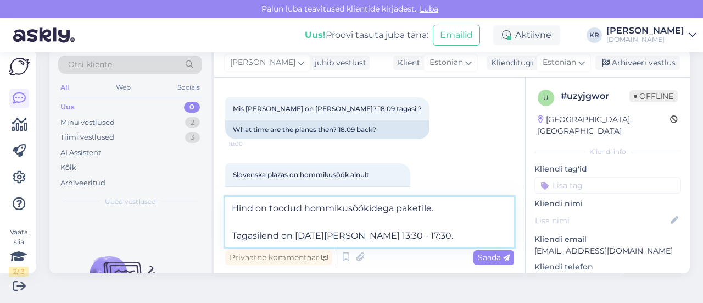
click at [304, 207] on textarea "Hind on toodud hommikusöökidega paketile. Tagasilend on [DATE][PERSON_NAME] 13:…" at bounding box center [369, 222] width 289 height 50
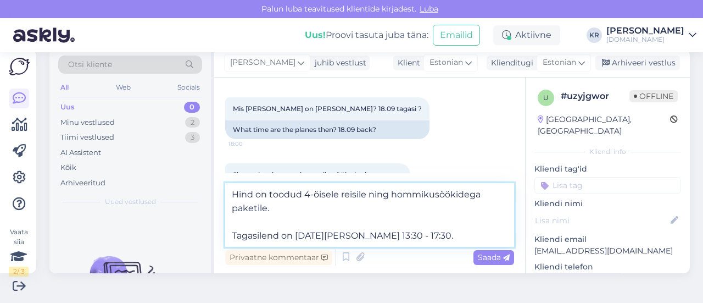
click at [295, 206] on textarea "Hind on toodud 4-öisele reisile ning hommikusöökidega paketile. Tagasilend on […" at bounding box center [369, 215] width 289 height 64
type textarea "Hind on toodud 4-öisele reisile ning hommikusöökidega paketile. Tagasilend on […"
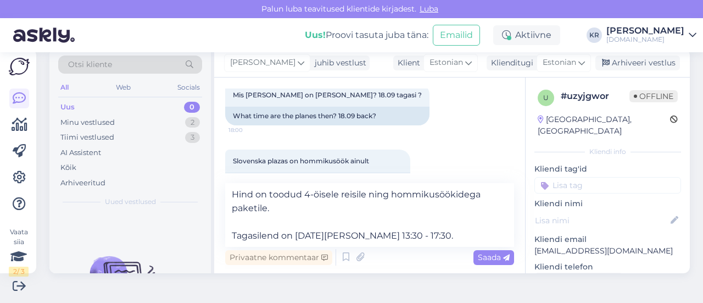
click at [474, 251] on div "Saada" at bounding box center [494, 257] width 41 height 15
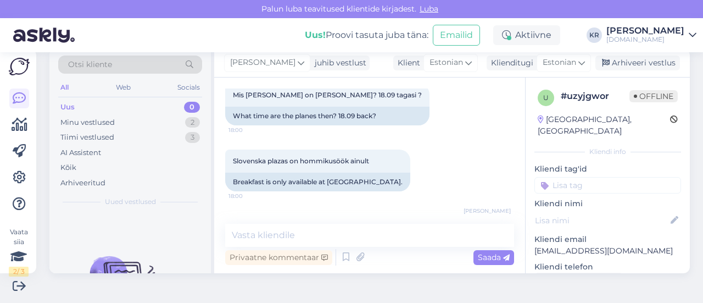
scroll to position [4509, 0]
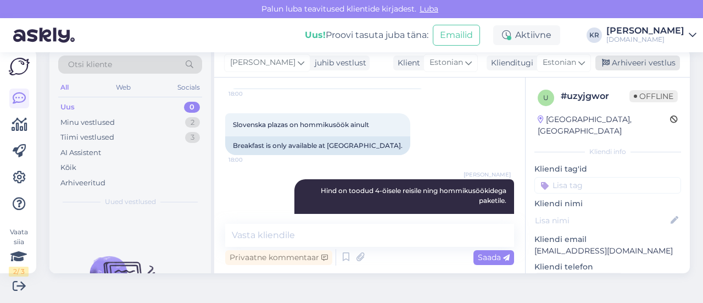
click at [616, 63] on div "Arhiveeri vestlus" at bounding box center [638, 62] width 85 height 15
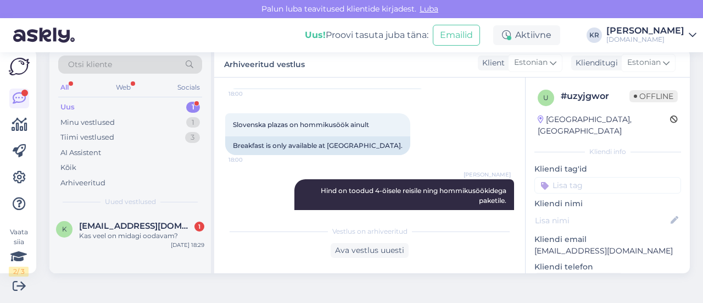
scroll to position [4561, 0]
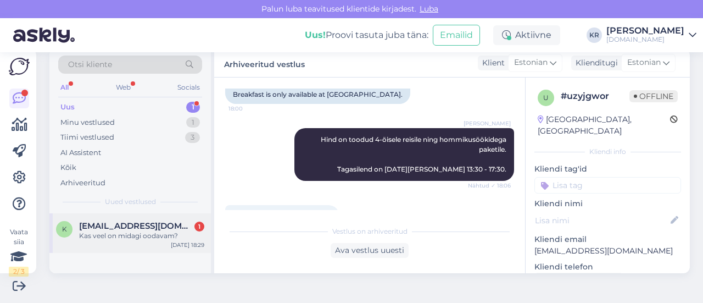
click at [136, 242] on div "k [EMAIL_ADDRESS][DOMAIN_NAME] 1 Kas veel on midagi oodavam? [DATE] 18:29" at bounding box center [130, 233] width 162 height 40
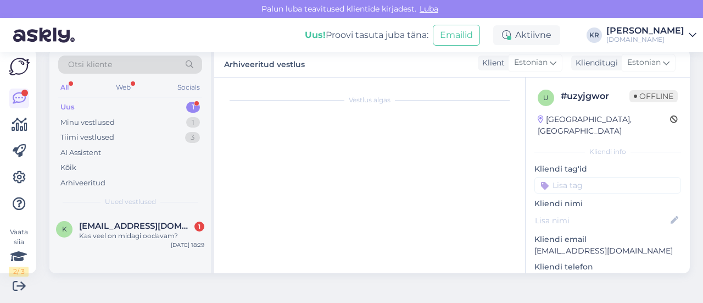
scroll to position [4616, 0]
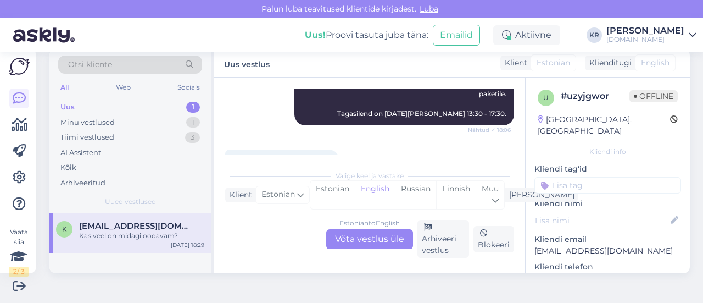
click at [362, 236] on div "Estonian to English Võta vestlus üle" at bounding box center [369, 239] width 87 height 20
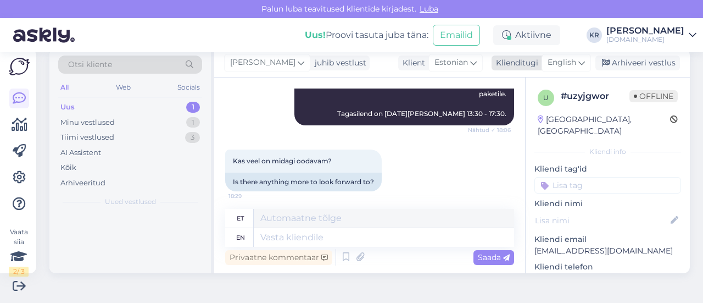
scroll to position [4590, 0]
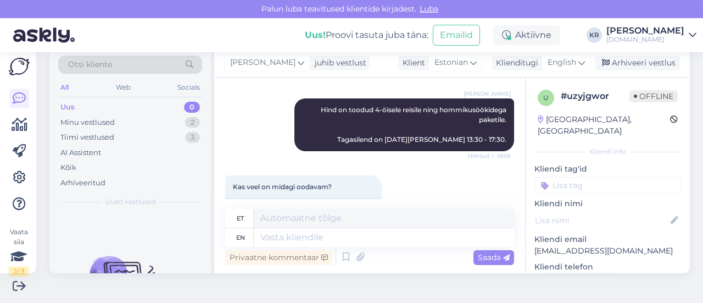
drag, startPoint x: 565, startPoint y: 61, endPoint x: 524, endPoint y: 124, distance: 75.1
click at [564, 62] on span "English" at bounding box center [562, 63] width 29 height 12
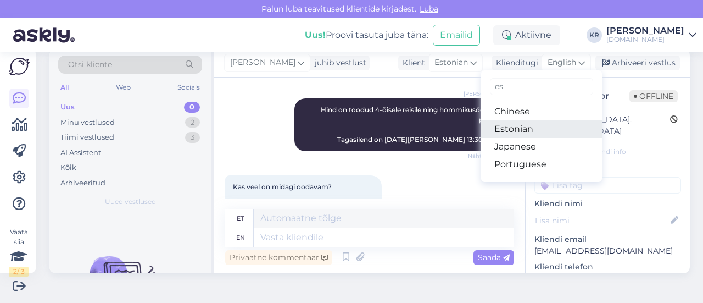
click at [525, 134] on link "Estonian" at bounding box center [541, 129] width 121 height 18
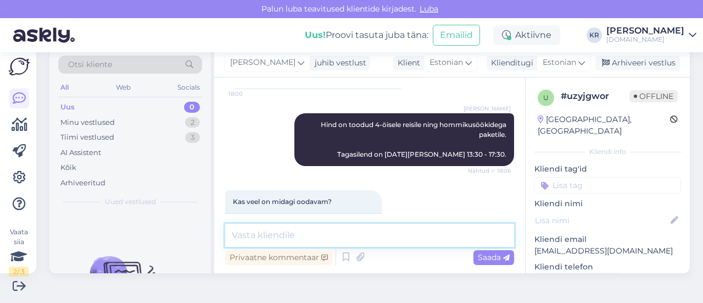
click at [345, 234] on textarea at bounding box center [369, 235] width 289 height 23
click at [360, 237] on textarea "See on hetkel kõige soodsam Budva hotell." at bounding box center [369, 235] width 289 height 23
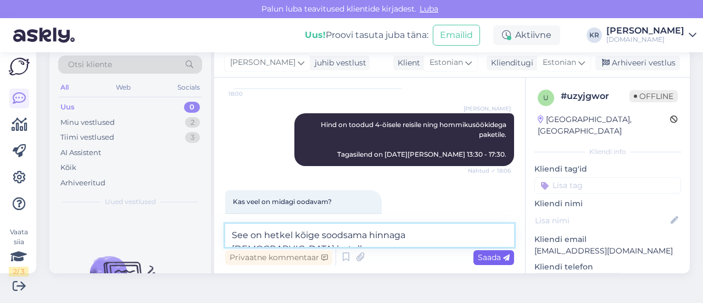
type textarea "See on hetkel kõige soodsama hinnaga [DEMOGRAPHIC_DATA] hotell."
click at [481, 258] on span "Saada" at bounding box center [494, 257] width 32 height 10
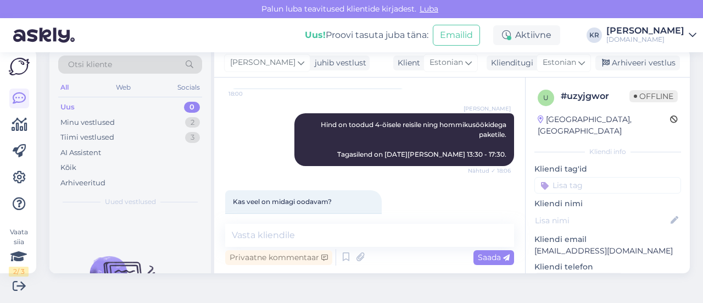
scroll to position [4623, 0]
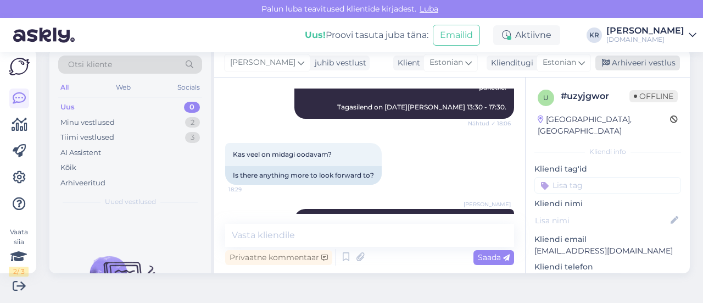
click at [607, 65] on div "Arhiveeri vestlus" at bounding box center [638, 62] width 85 height 15
